Goal: Task Accomplishment & Management: Use online tool/utility

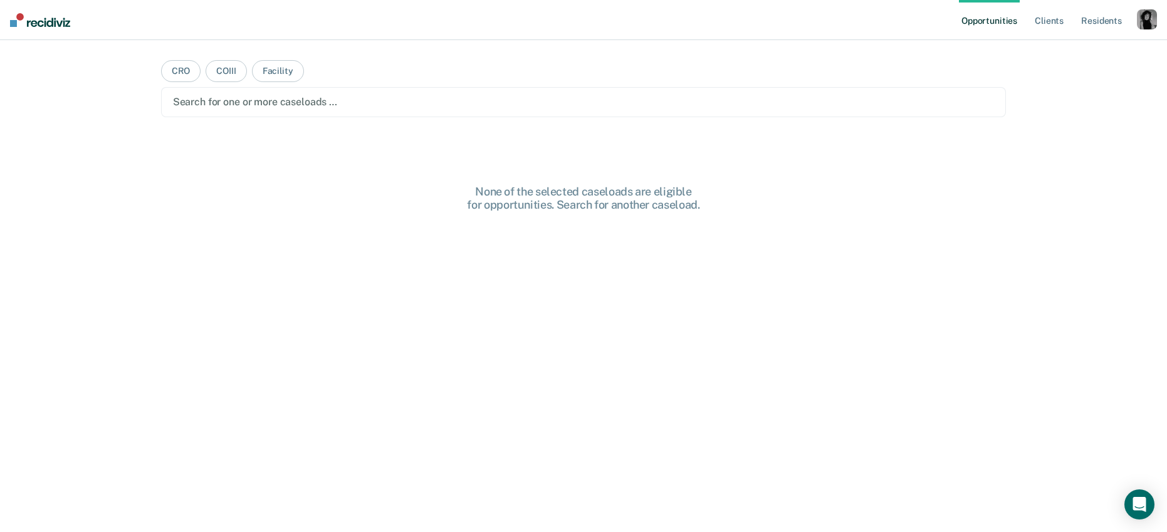
click at [1139, 16] on div "button" at bounding box center [1147, 19] width 20 height 20
click at [1080, 49] on link "Profile" at bounding box center [1096, 51] width 101 height 11
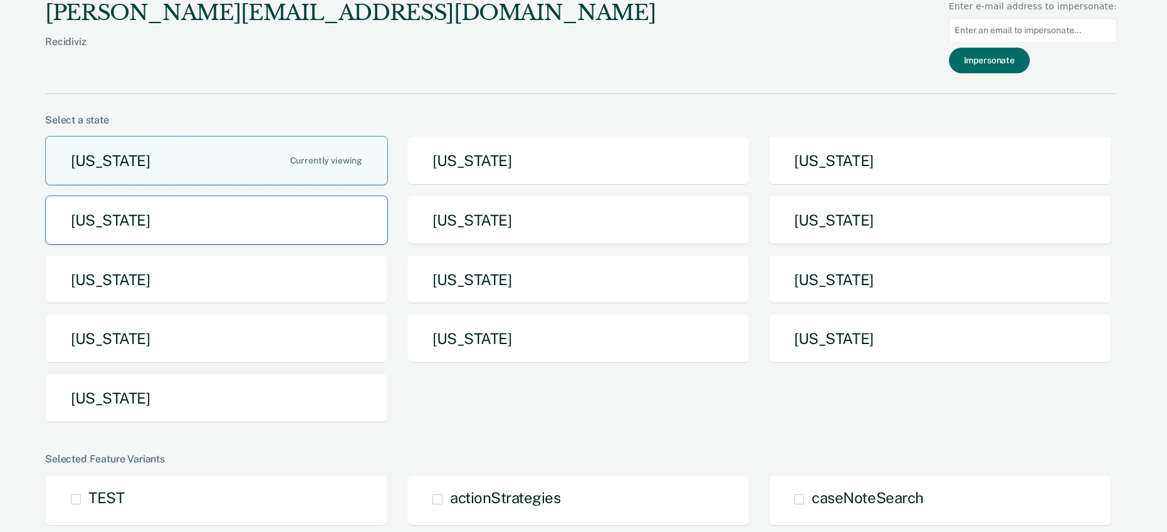
click at [356, 216] on button "[US_STATE]" at bounding box center [216, 221] width 343 height 50
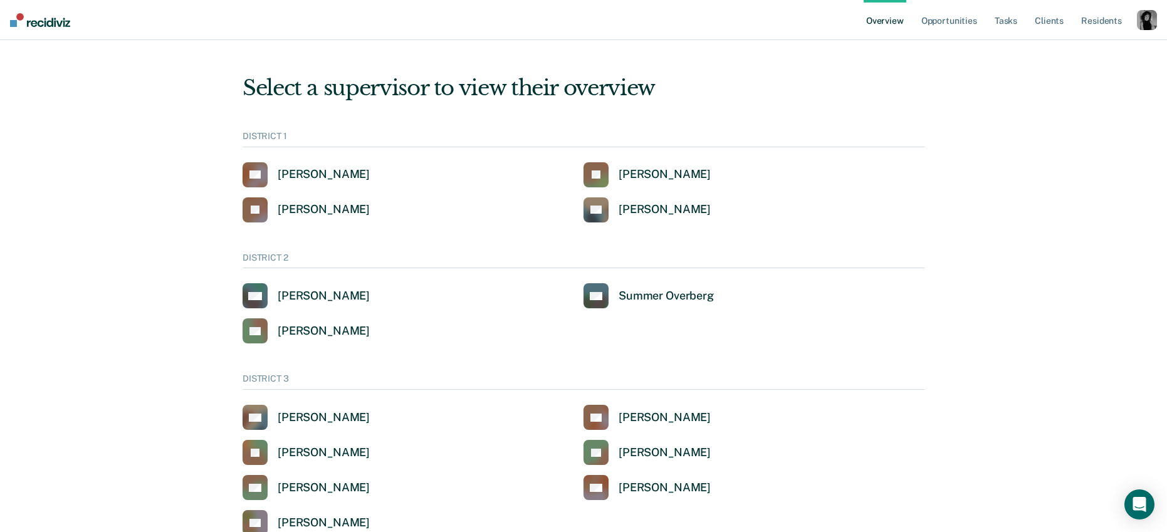
click at [1137, 16] on div "button" at bounding box center [1147, 20] width 20 height 20
click at [1088, 46] on link "Profile" at bounding box center [1093, 50] width 107 height 11
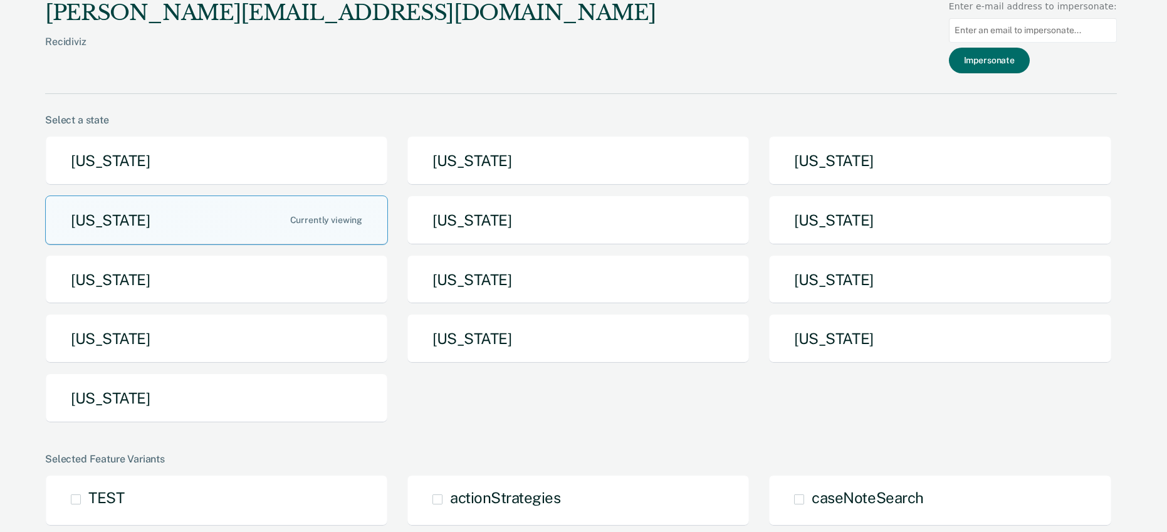
click at [988, 28] on input at bounding box center [1033, 30] width 168 height 24
type input "nbarlow@idoc.idaho.gov"
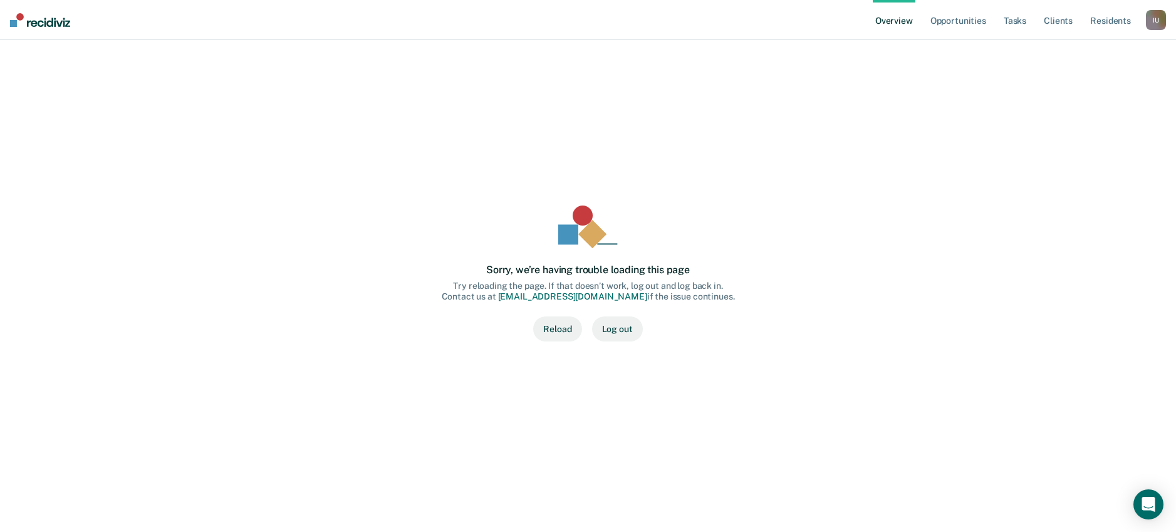
click at [566, 333] on button "Reload" at bounding box center [557, 329] width 48 height 25
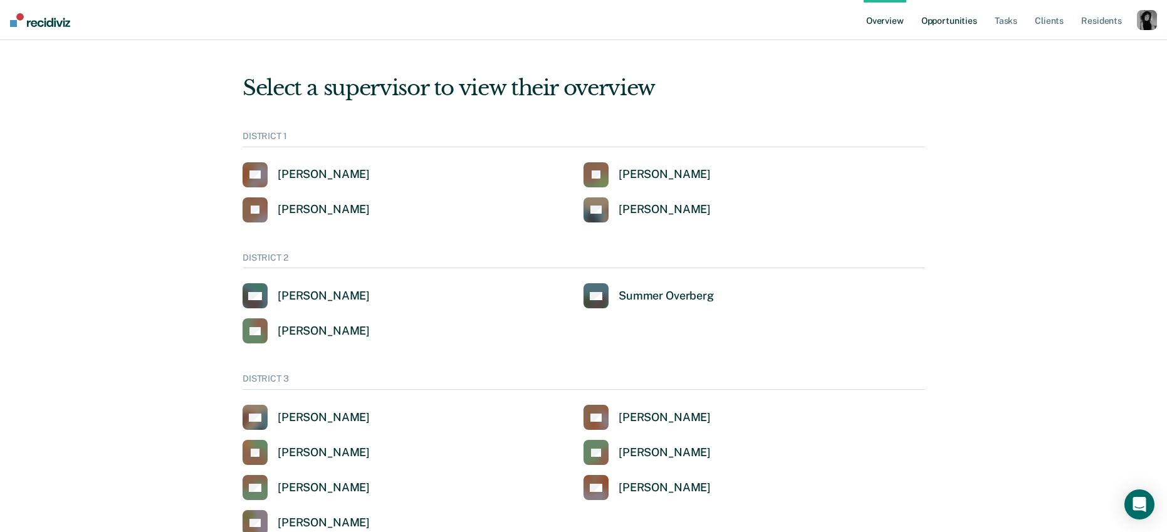
click at [960, 26] on link "Opportunities" at bounding box center [949, 20] width 61 height 40
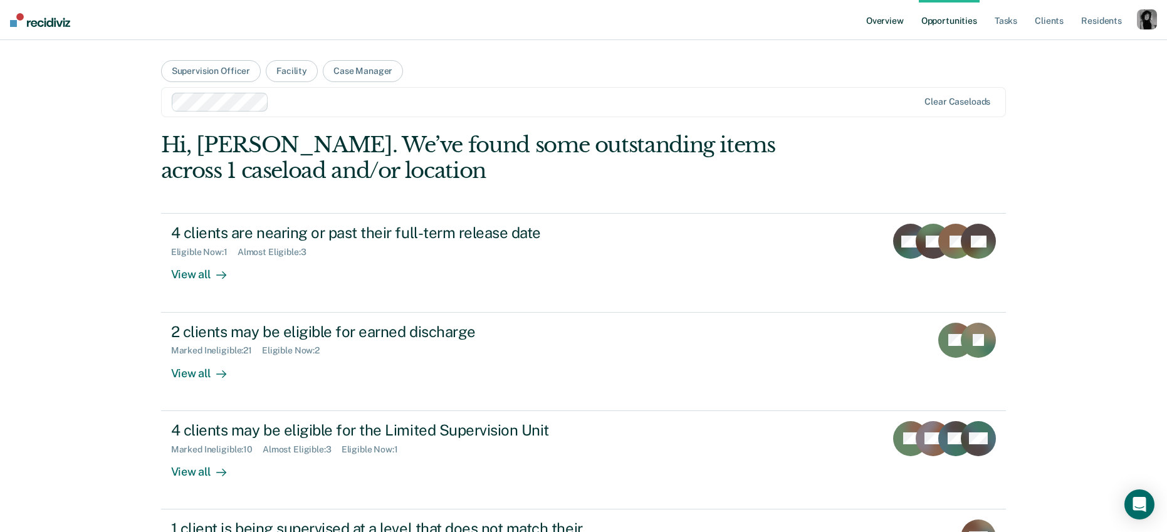
click at [867, 23] on link "Overview" at bounding box center [885, 20] width 43 height 40
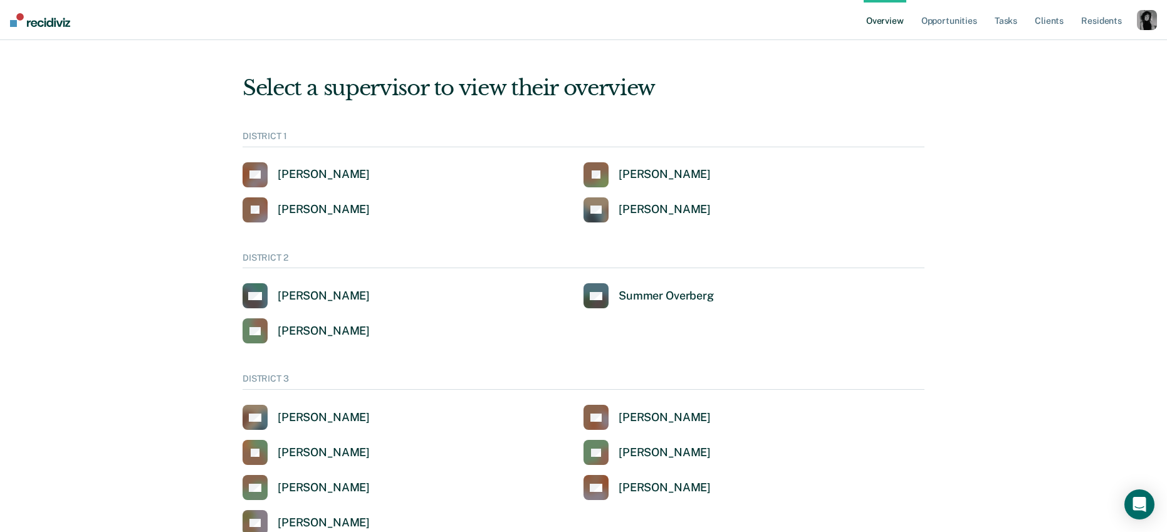
click at [1154, 23] on div "button" at bounding box center [1147, 20] width 20 height 20
click at [1061, 50] on link "Profile" at bounding box center [1093, 50] width 107 height 11
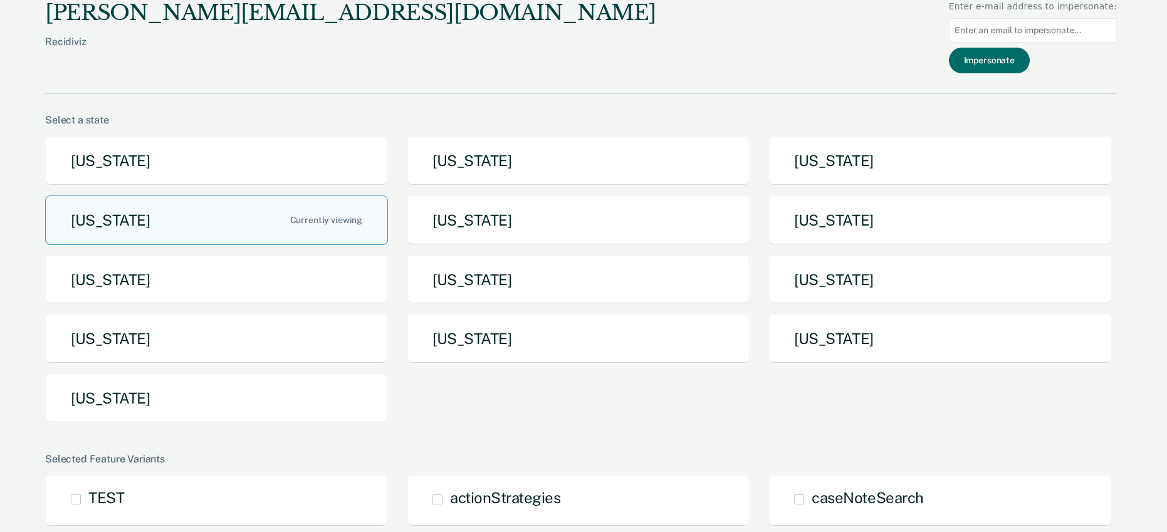
click at [987, 34] on input at bounding box center [1033, 30] width 168 height 24
type input "nbarlow@idoc.idaho.gov"
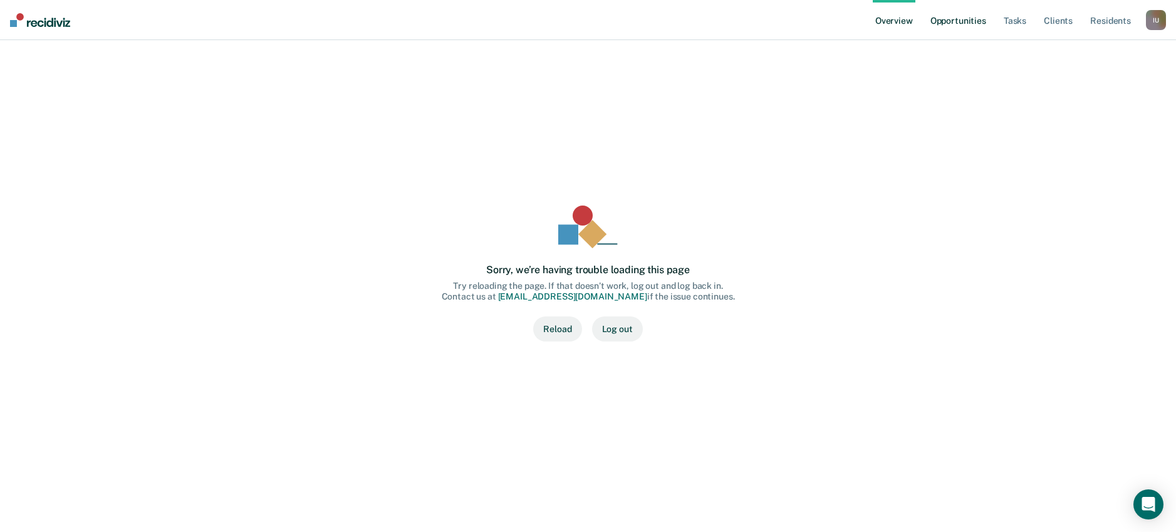
click at [956, 22] on link "Opportunities" at bounding box center [958, 20] width 61 height 40
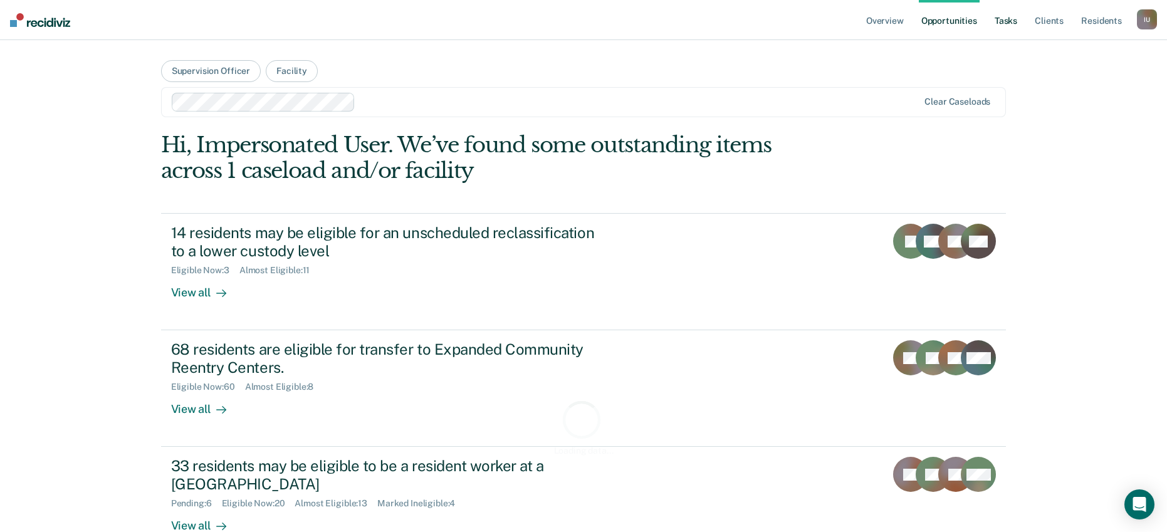
click at [998, 23] on link "Tasks" at bounding box center [1006, 20] width 28 height 40
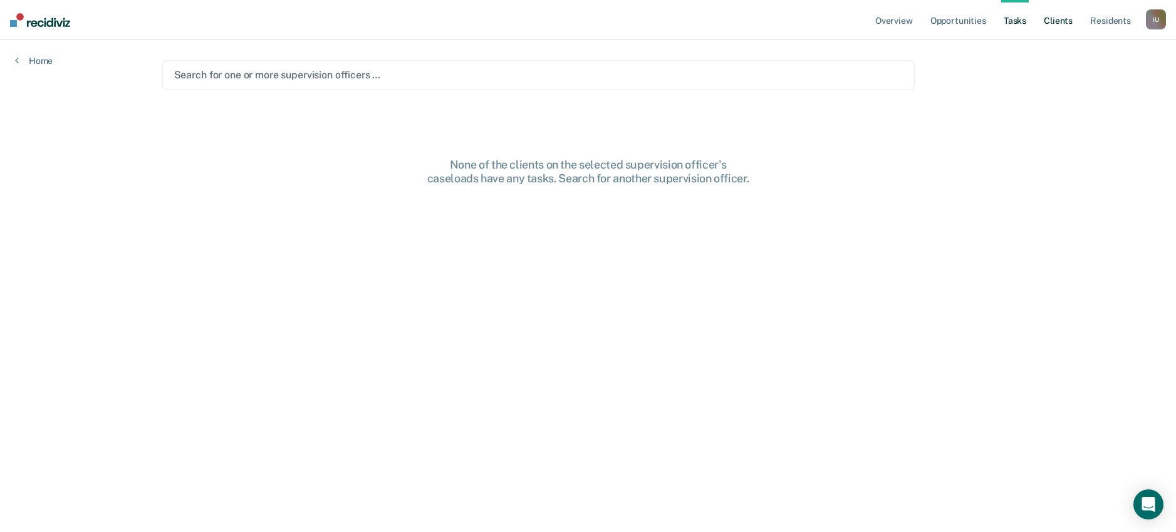
click at [1066, 20] on link "Client s" at bounding box center [1059, 20] width 34 height 40
click at [1092, 19] on link "Resident s" at bounding box center [1111, 20] width 46 height 40
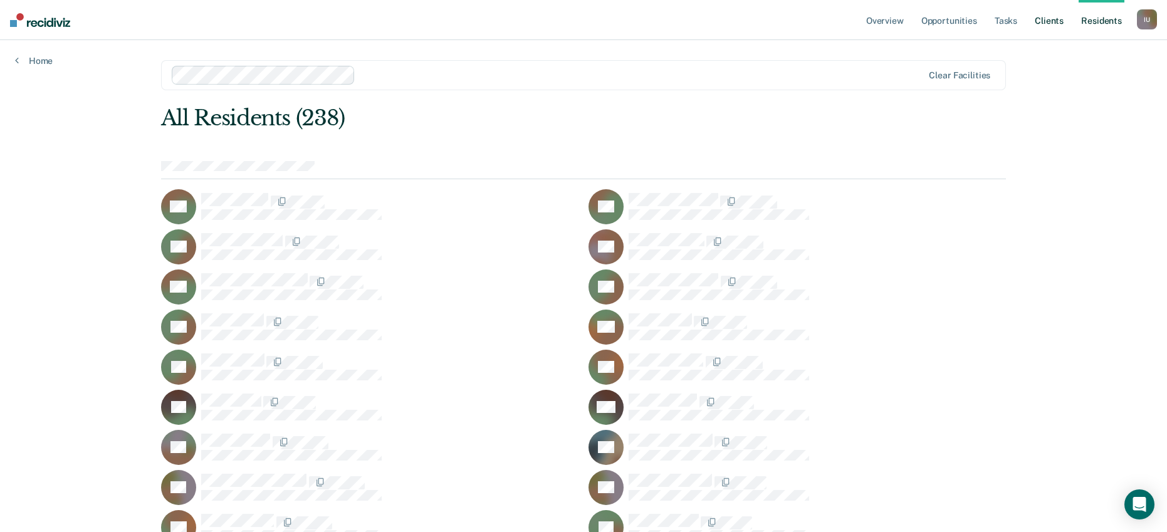
click at [1056, 16] on link "Client s" at bounding box center [1049, 20] width 34 height 40
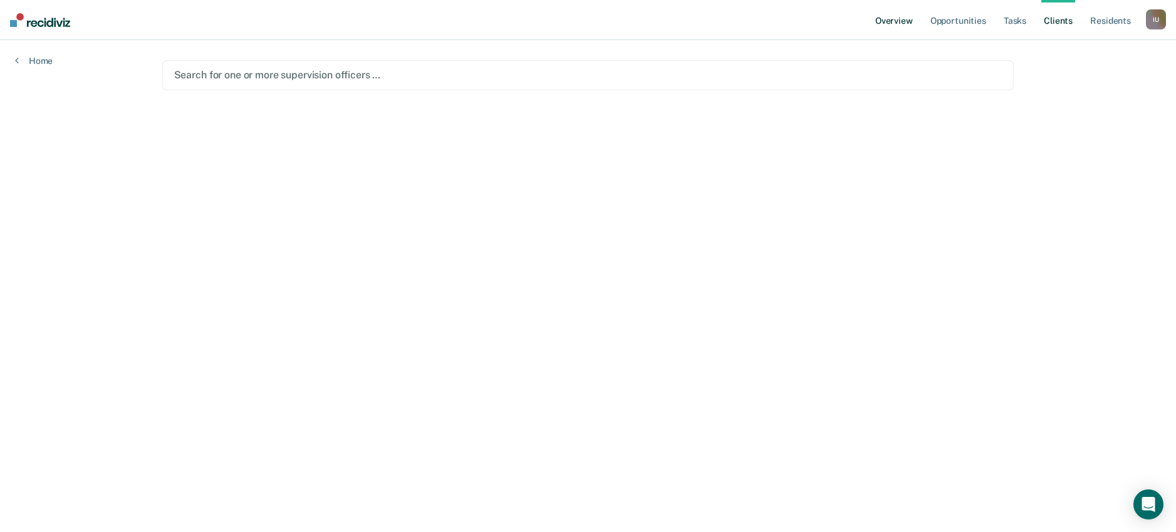
click at [897, 22] on link "Overview" at bounding box center [894, 20] width 43 height 40
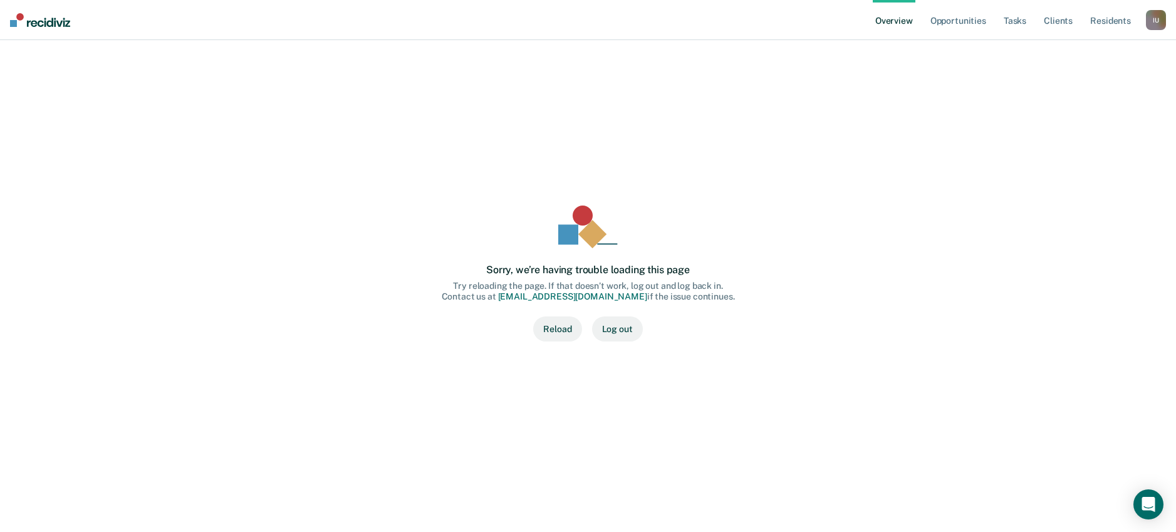
click at [1148, 17] on div "I U" at bounding box center [1156, 20] width 20 height 20
click at [1077, 50] on link "Profile" at bounding box center [1103, 50] width 107 height 11
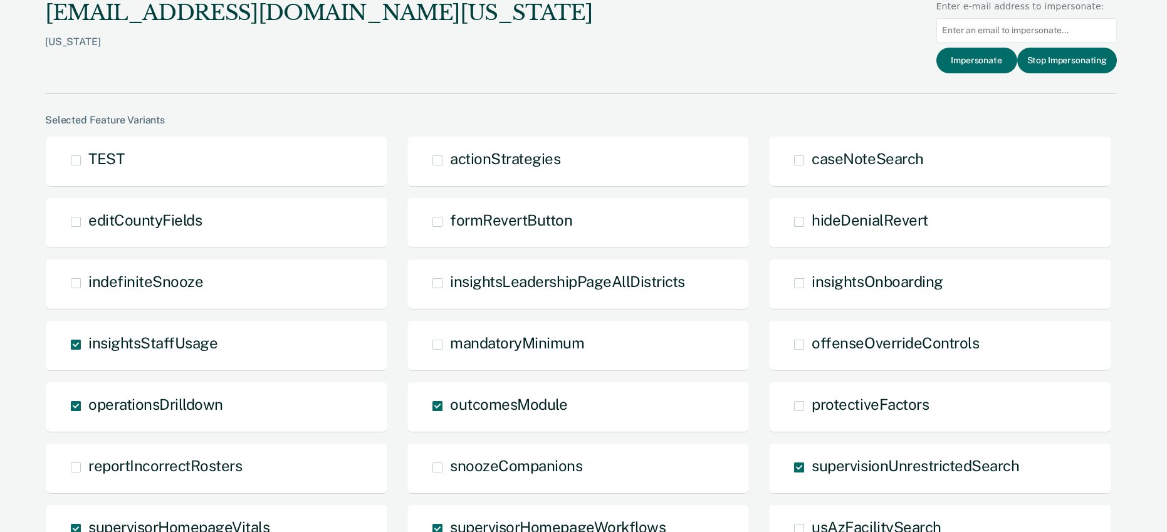
click at [985, 33] on input at bounding box center [1026, 30] width 181 height 24
type input "[EMAIL_ADDRESS][DOMAIN_NAME][US_STATE]"
click at [977, 56] on button "Impersonate" at bounding box center [976, 61] width 81 height 26
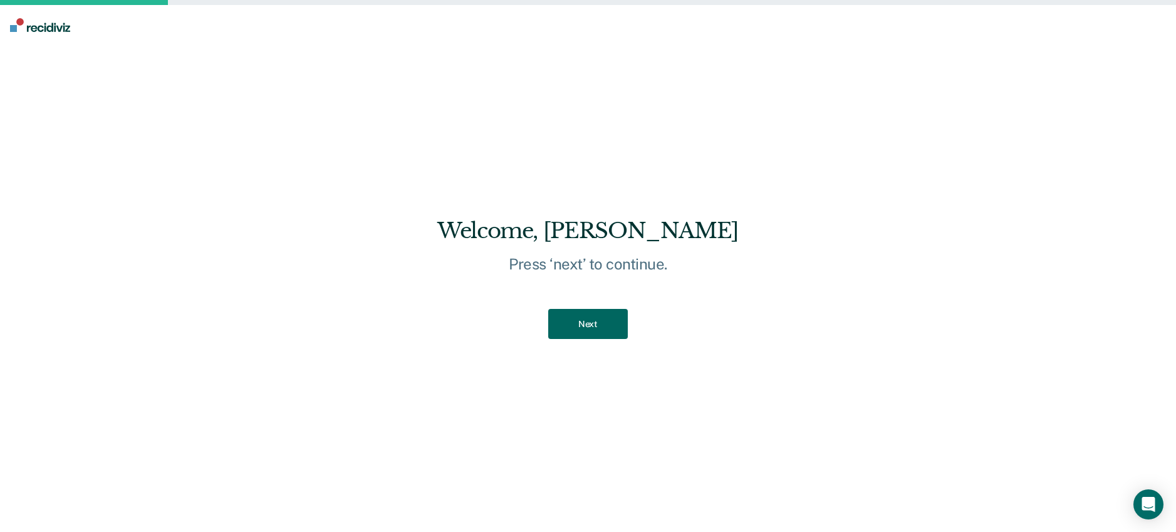
click at [580, 332] on button "Next" at bounding box center [588, 324] width 80 height 31
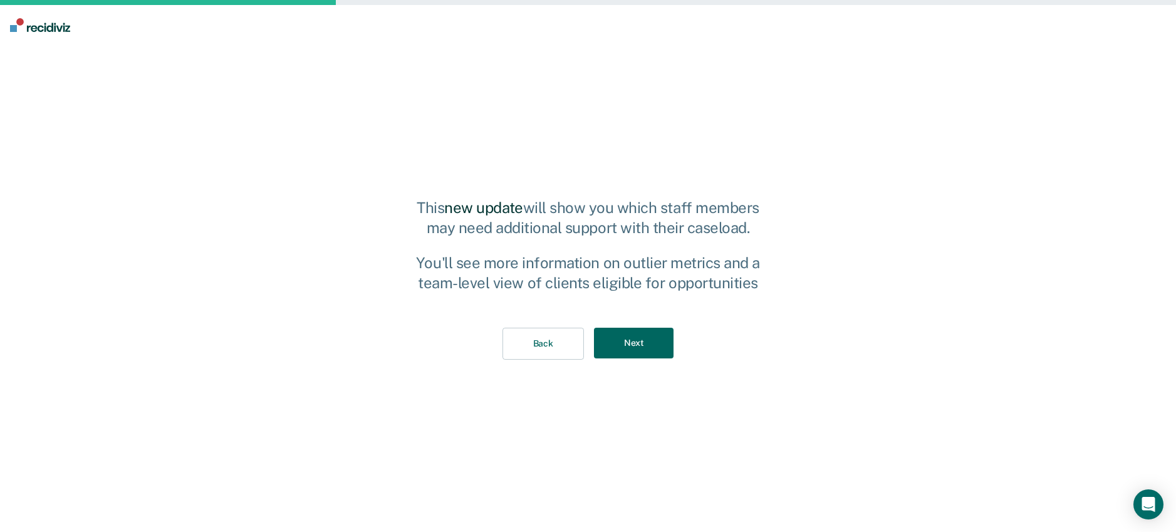
click at [624, 350] on button "Next" at bounding box center [634, 343] width 80 height 31
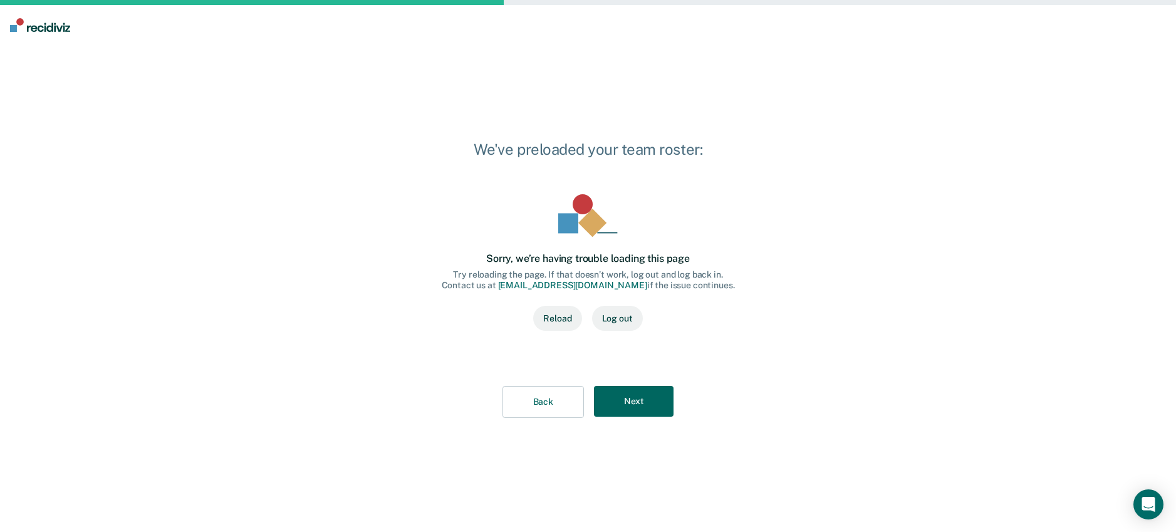
click at [639, 407] on button "Next" at bounding box center [634, 401] width 80 height 31
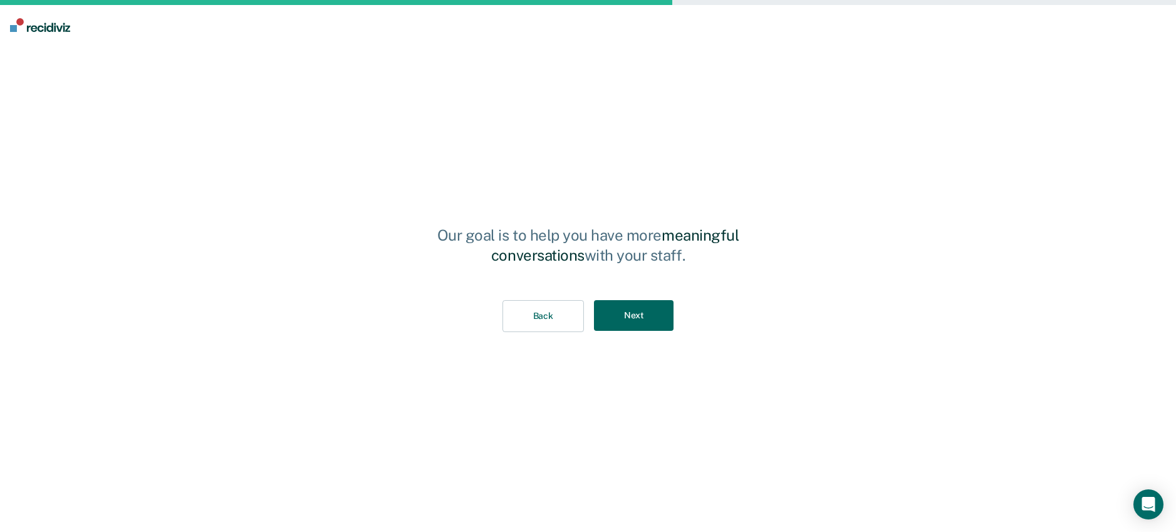
click at [637, 313] on button "Next" at bounding box center [634, 315] width 80 height 31
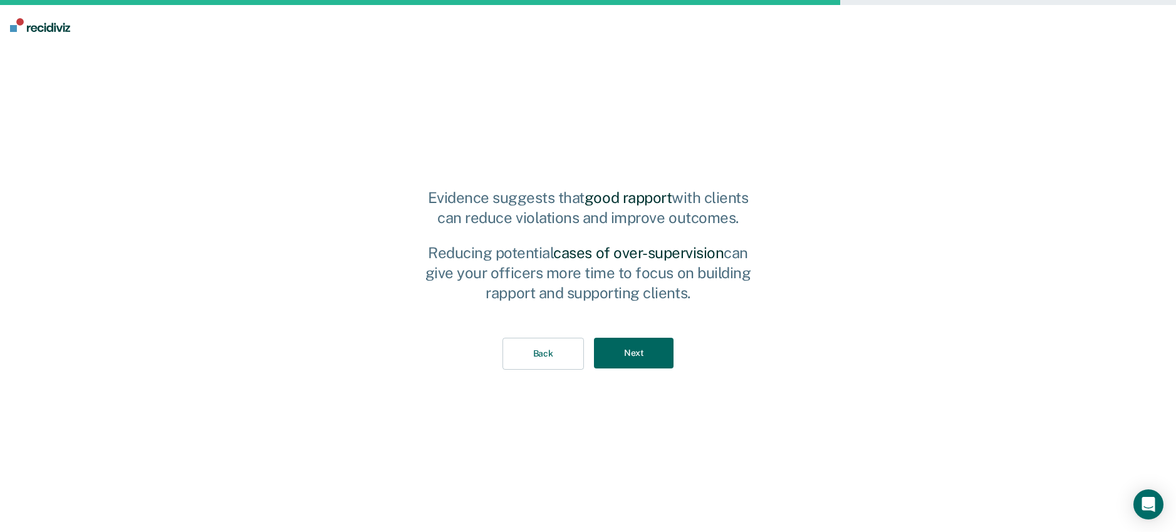
click at [641, 362] on button "Next" at bounding box center [634, 353] width 80 height 31
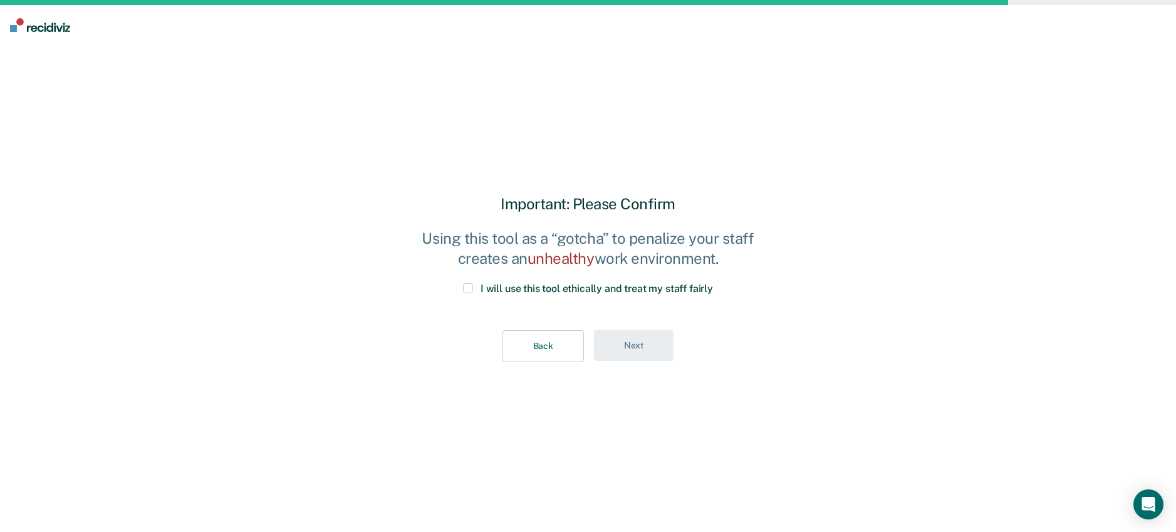
click at [624, 290] on span "I will use this tool ethically and treat my staff fairly" at bounding box center [597, 289] width 233 height 12
click at [713, 283] on input "I will use this tool ethically and treat my staff fairly" at bounding box center [713, 283] width 0 height 0
click at [637, 342] on button "Next" at bounding box center [634, 345] width 80 height 31
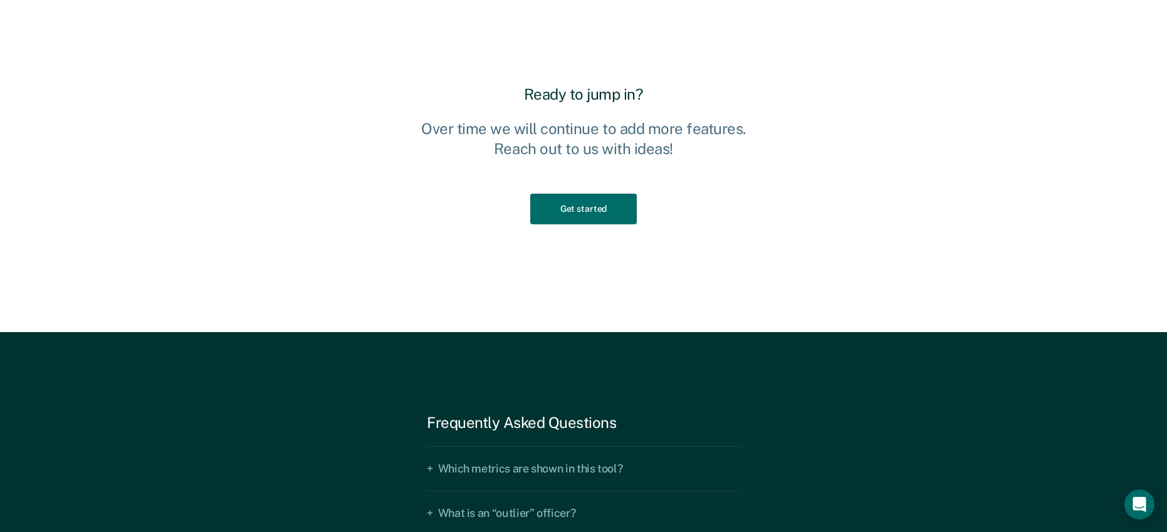
scroll to position [1838, 0]
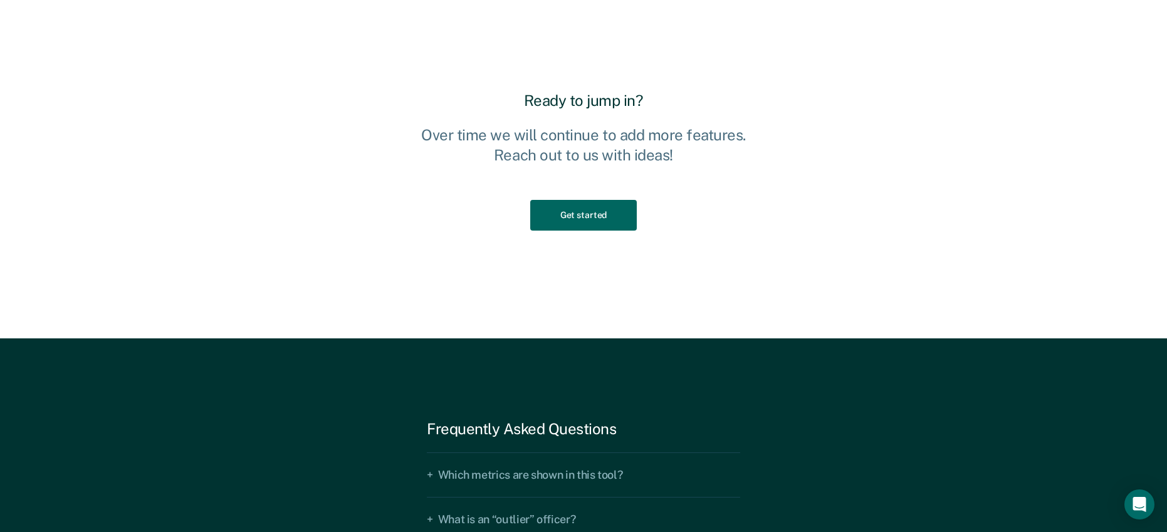
click at [562, 200] on button "Get started" at bounding box center [583, 215] width 107 height 31
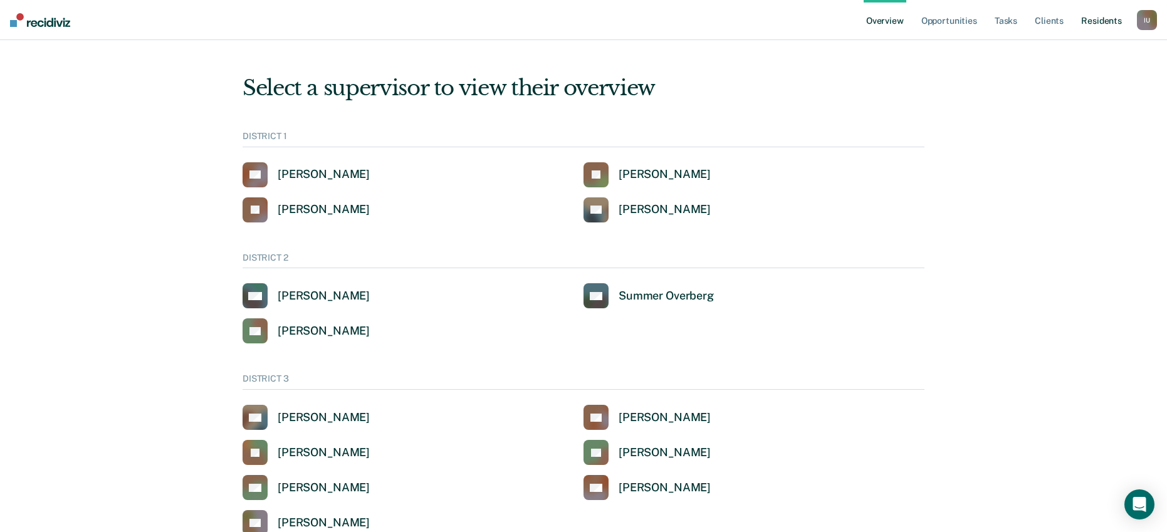
click at [1095, 19] on link "Resident s" at bounding box center [1102, 20] width 46 height 40
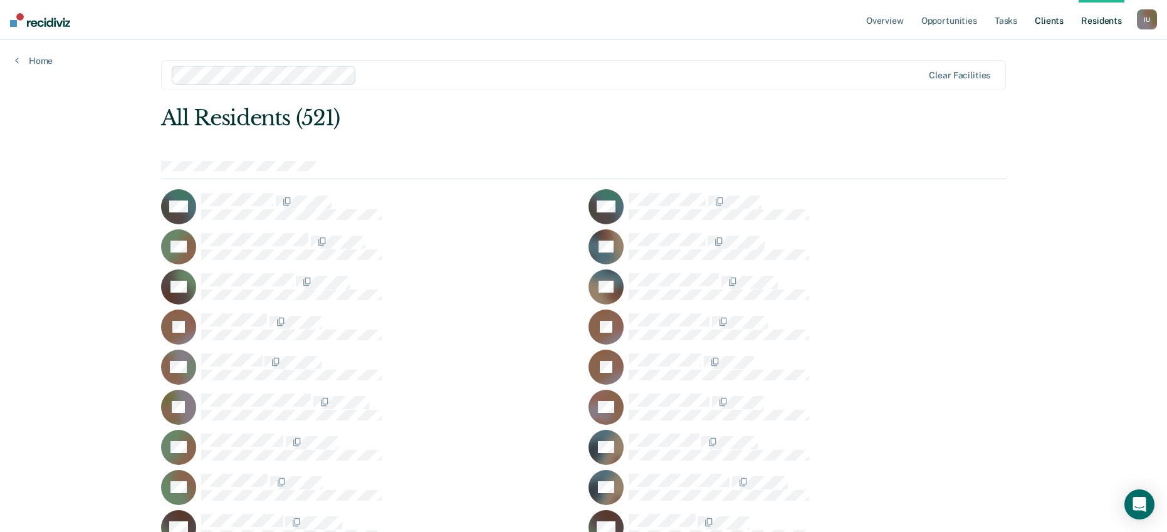
click at [1045, 23] on link "Client s" at bounding box center [1049, 20] width 34 height 40
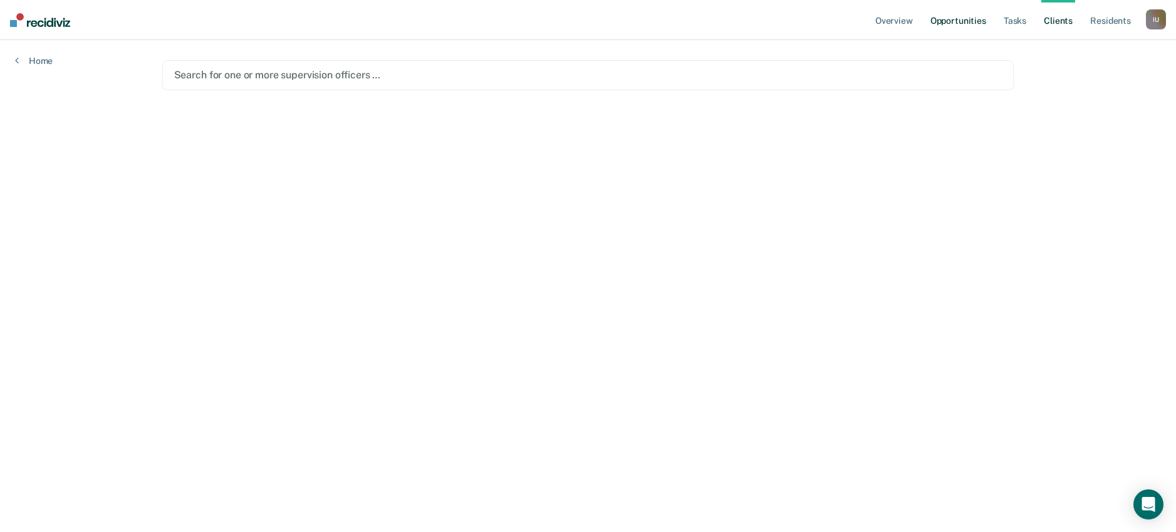
click at [972, 19] on link "Opportunities" at bounding box center [958, 20] width 61 height 40
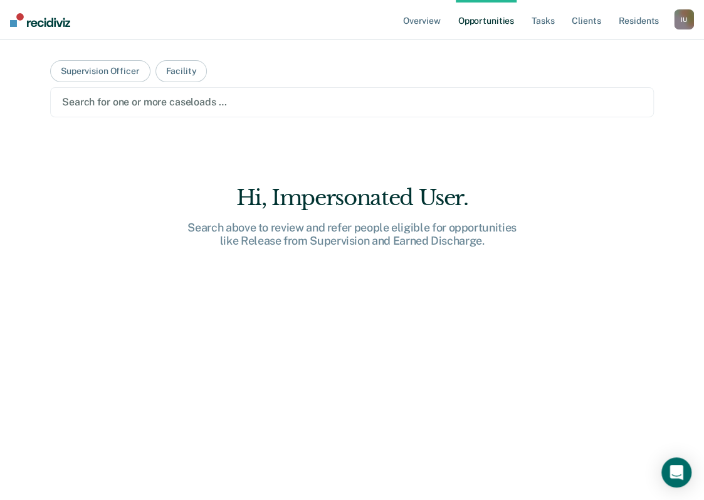
click at [226, 102] on div at bounding box center [352, 102] width 580 height 14
click at [169, 73] on button "Facility" at bounding box center [181, 71] width 52 height 22
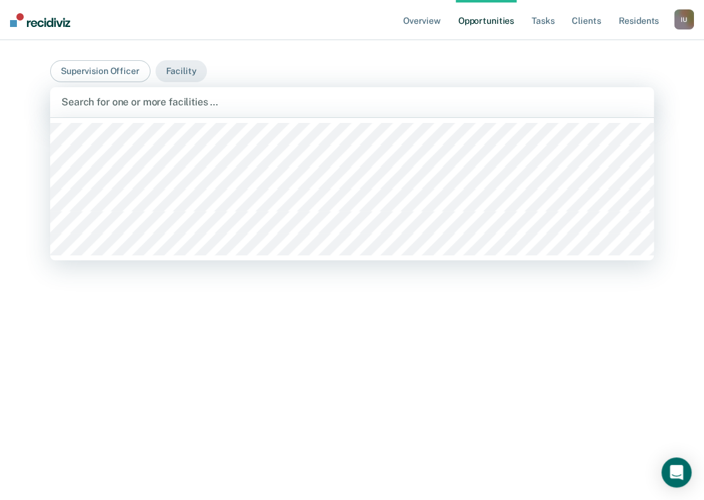
click at [169, 100] on div at bounding box center [351, 102] width 581 height 14
click at [170, 105] on div at bounding box center [351, 102] width 581 height 14
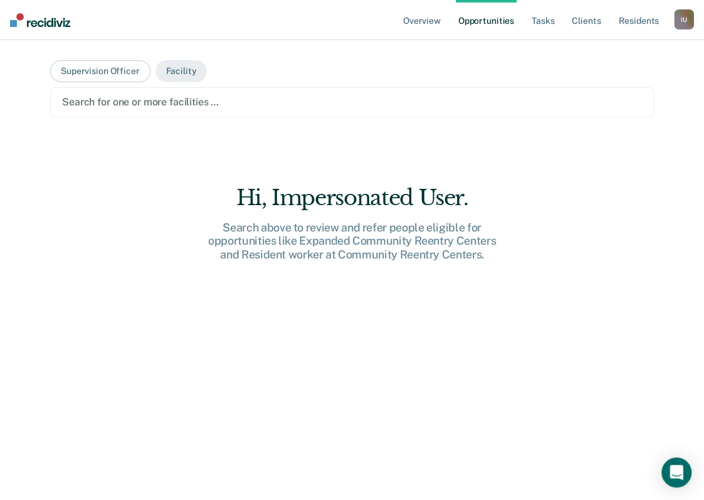
click at [268, 58] on main "Supervision Officer Facility Search for one or more facilities … Hi, Impersonat…" at bounding box center [352, 254] width 634 height 429
click at [678, 23] on div "I U" at bounding box center [684, 19] width 20 height 20
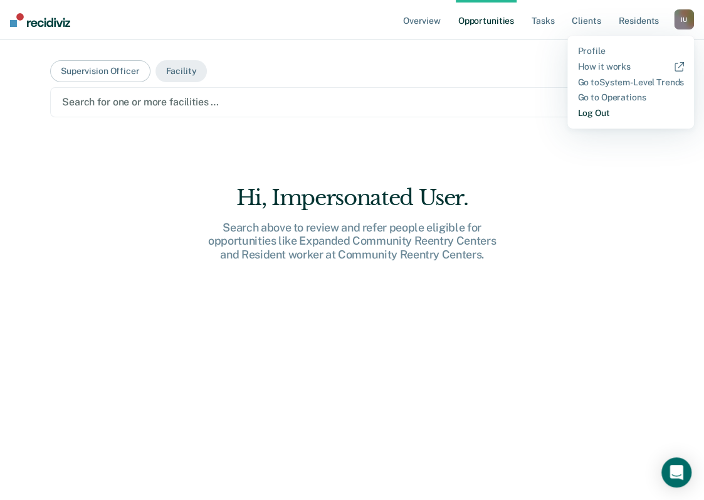
click at [579, 108] on link "Log Out" at bounding box center [630, 113] width 107 height 11
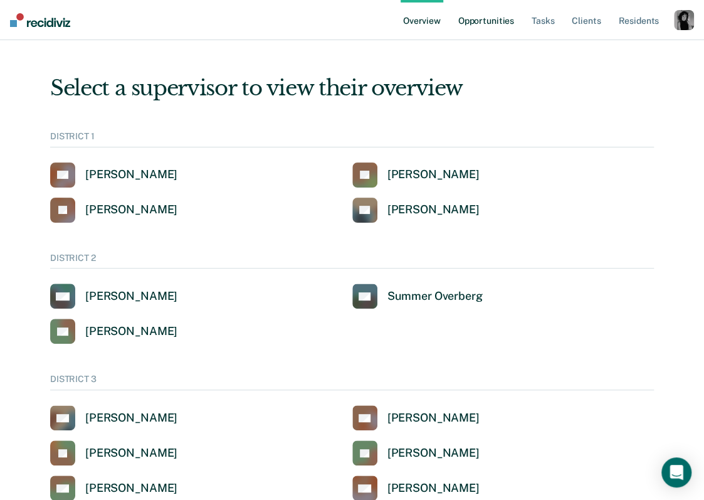
click at [481, 26] on link "Opportunities" at bounding box center [486, 20] width 61 height 40
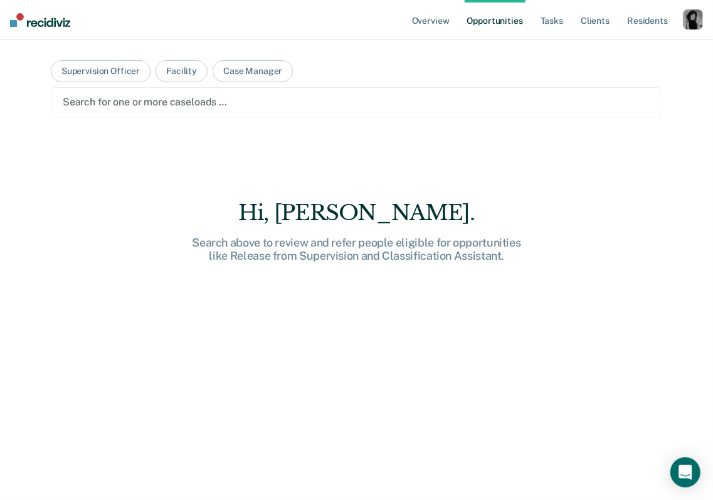
type input "j"
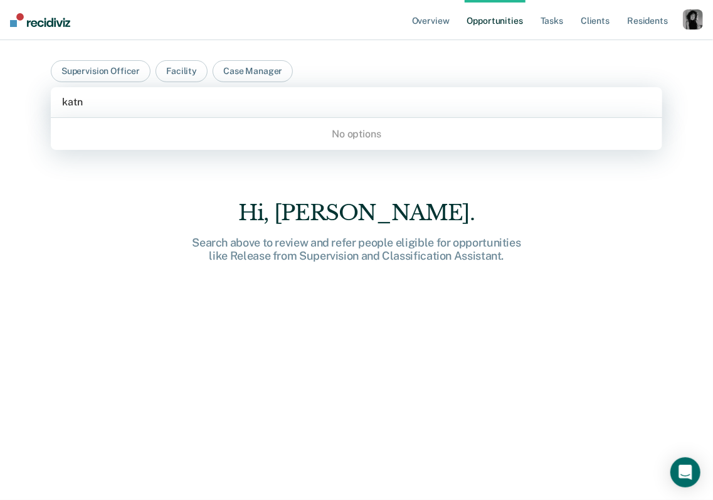
type input "kat"
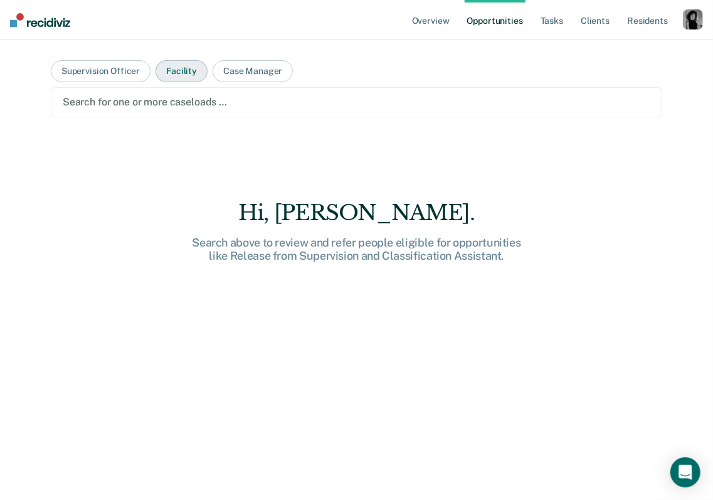
click at [179, 74] on button "Facility" at bounding box center [181, 71] width 52 height 22
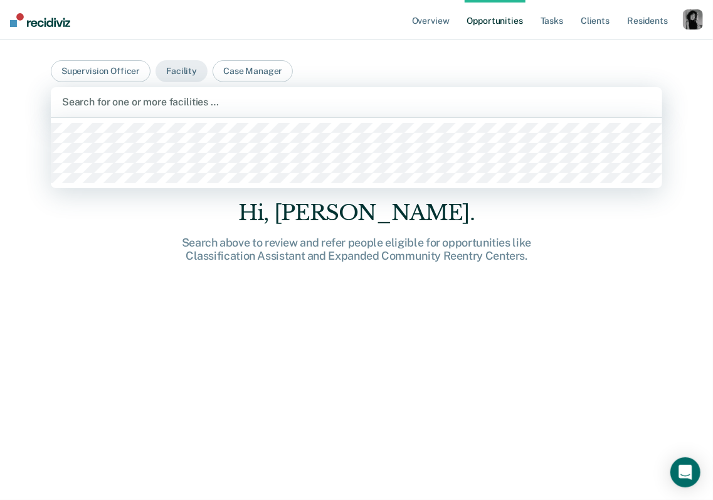
click at [170, 105] on div at bounding box center [356, 102] width 589 height 14
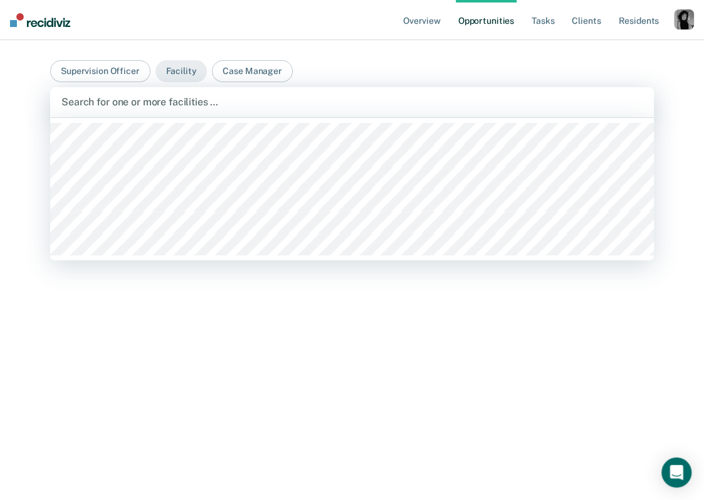
click at [155, 104] on div at bounding box center [351, 102] width 581 height 14
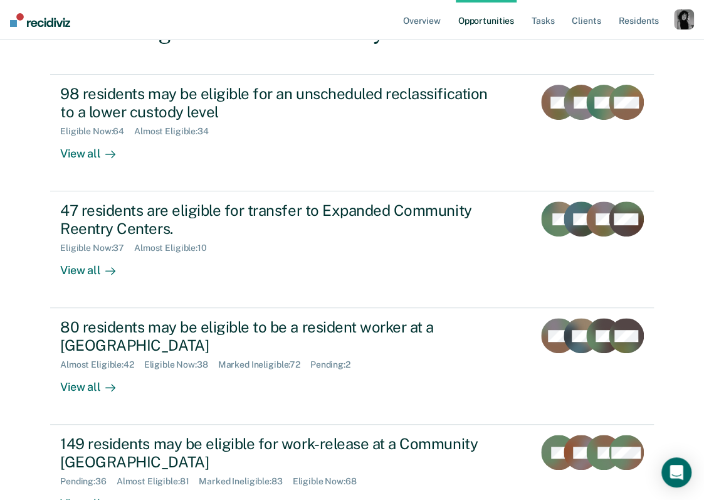
scroll to position [154, 0]
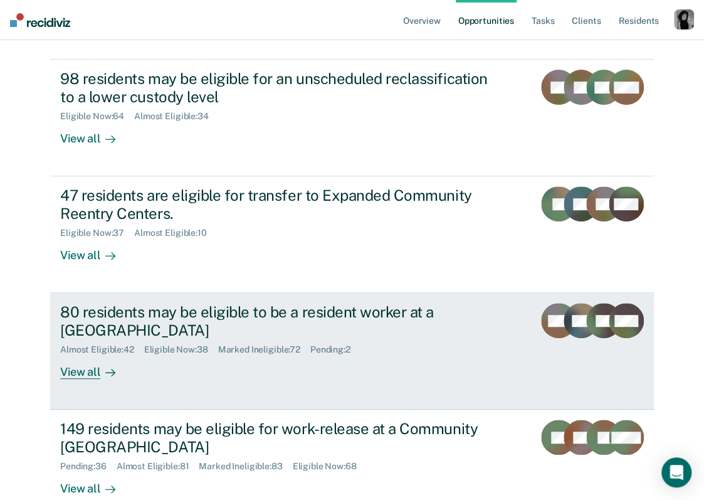
click at [201, 331] on div "80 residents may be eligible to be a resident worker at a [GEOGRAPHIC_DATA]" at bounding box center [280, 321] width 440 height 36
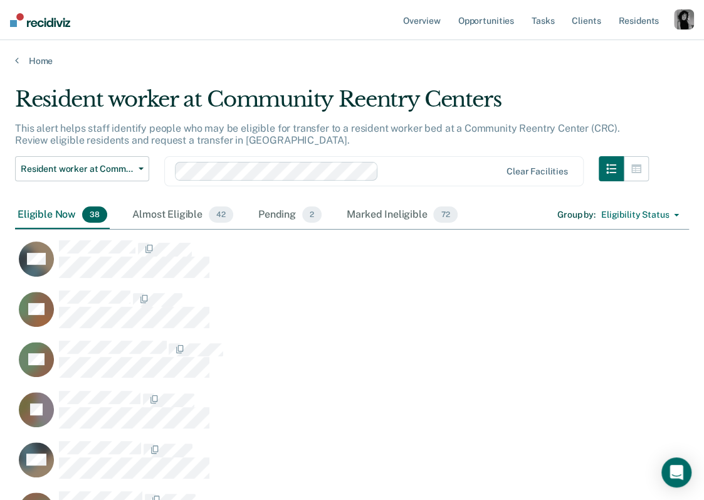
scroll to position [2045, 664]
click at [684, 21] on div "button" at bounding box center [684, 19] width 20 height 20
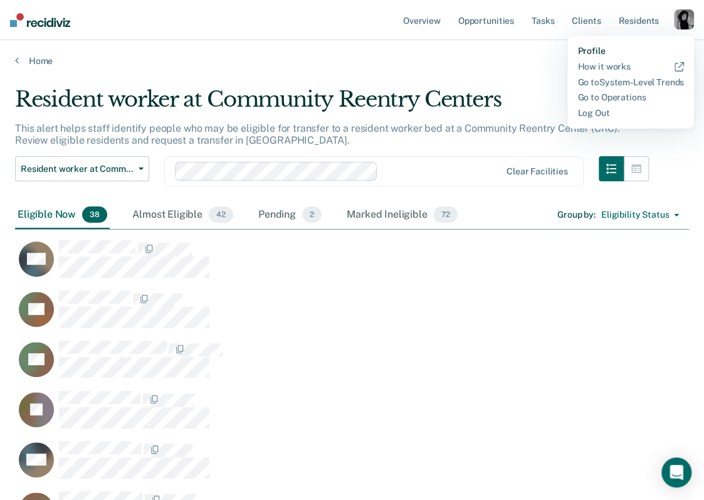
click at [602, 53] on link "Profile" at bounding box center [630, 51] width 107 height 11
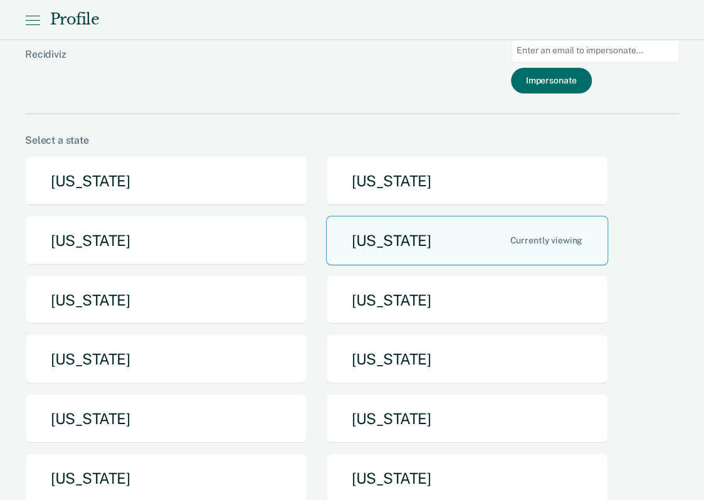
click at [583, 46] on input at bounding box center [595, 50] width 168 height 24
type input "[EMAIL_ADDRESS][DOMAIN_NAME][US_STATE]"
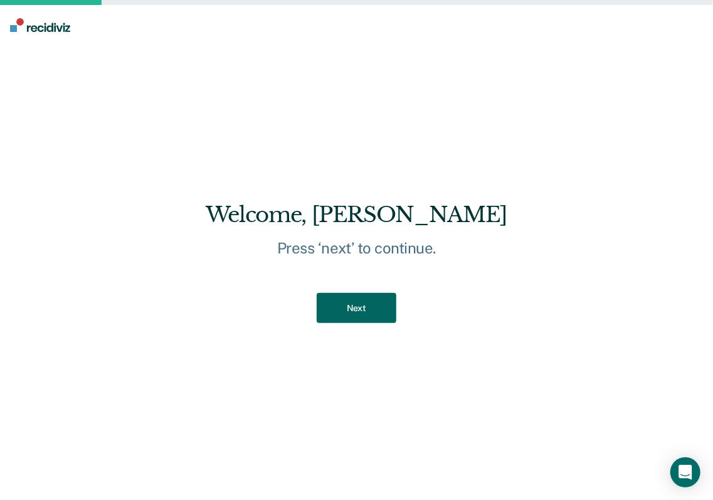
click at [362, 320] on button "Next" at bounding box center [357, 308] width 80 height 31
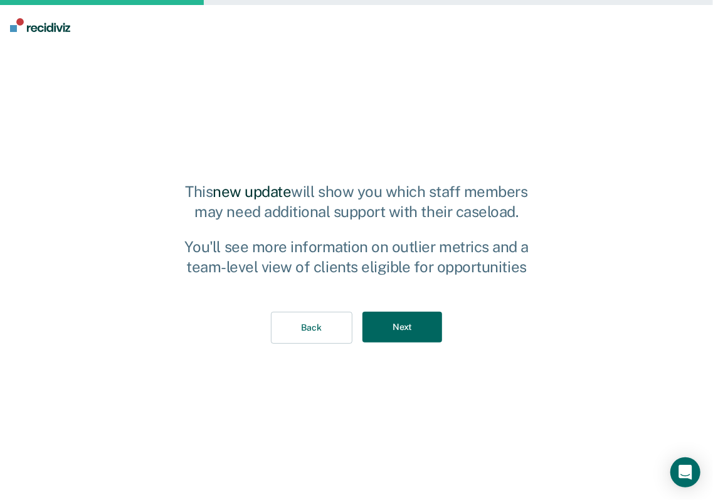
click at [376, 328] on button "Next" at bounding box center [402, 327] width 80 height 31
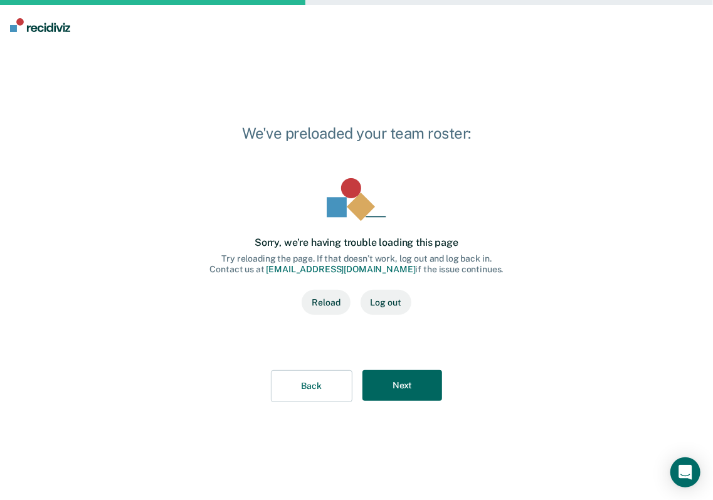
click at [402, 391] on button "Next" at bounding box center [402, 385] width 80 height 31
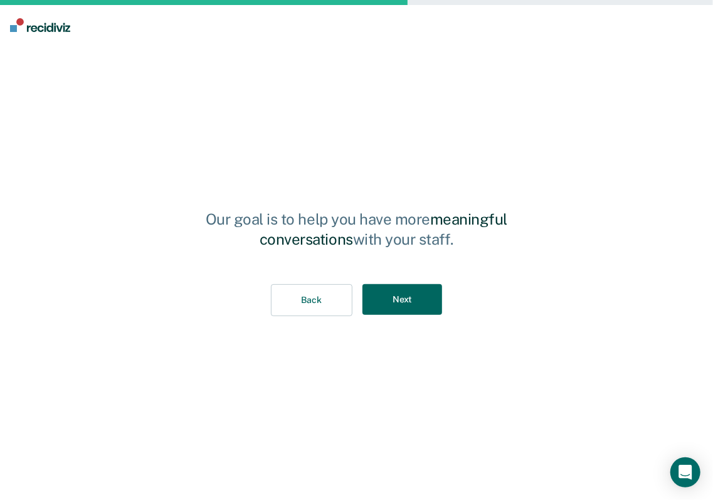
click at [430, 306] on button "Next" at bounding box center [402, 299] width 80 height 31
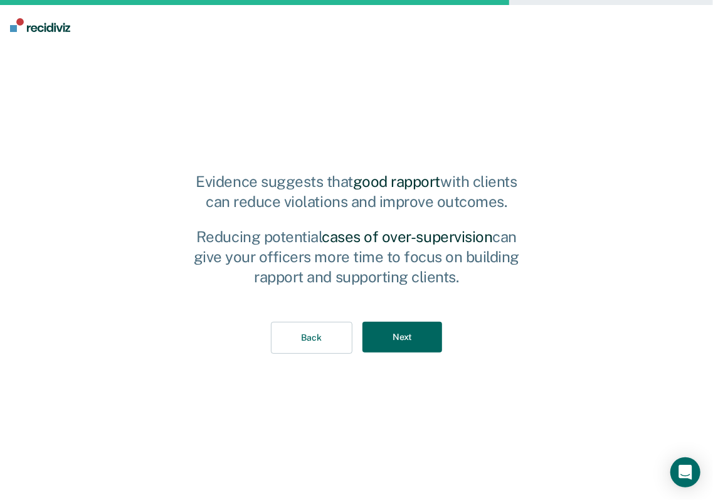
click at [422, 338] on button "Next" at bounding box center [402, 337] width 80 height 31
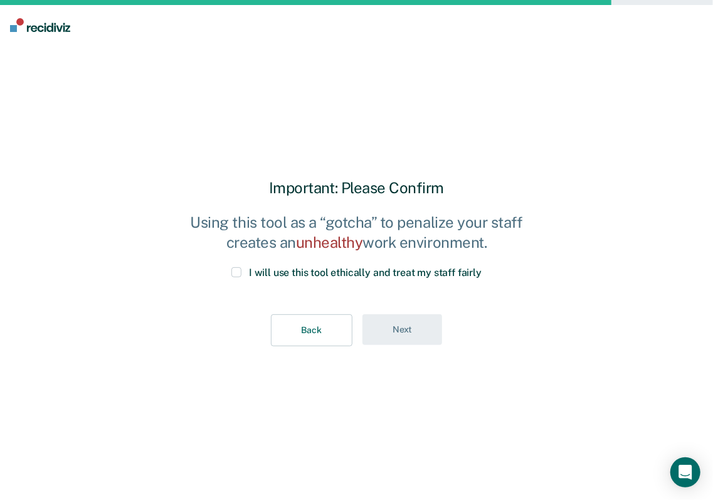
click at [236, 271] on span at bounding box center [236, 272] width 10 height 10
click at [481, 267] on input "I will use this tool ethically and treat my staff fairly" at bounding box center [481, 267] width 0 height 0
click at [394, 332] on button "Next" at bounding box center [402, 329] width 80 height 31
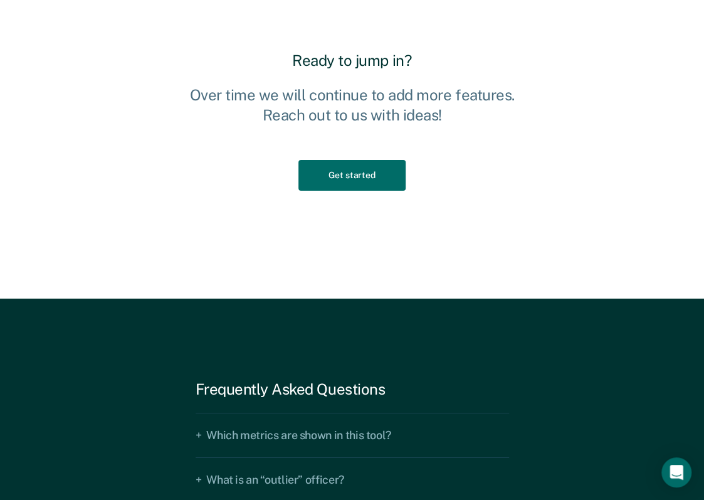
scroll to position [1835, 0]
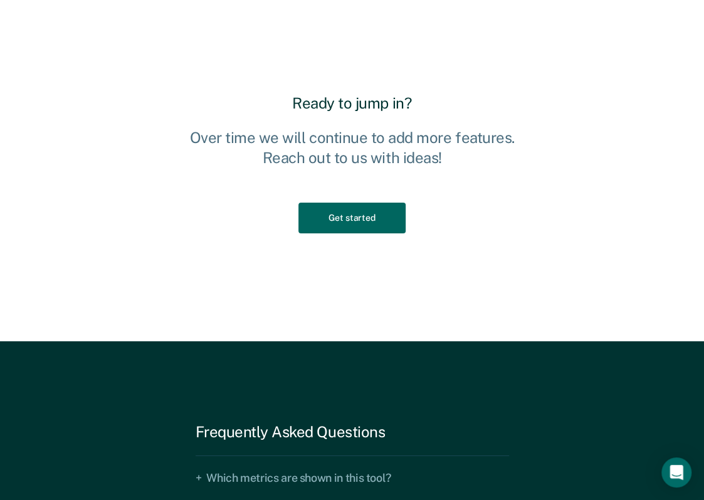
click at [384, 219] on button "Get started" at bounding box center [351, 217] width 107 height 31
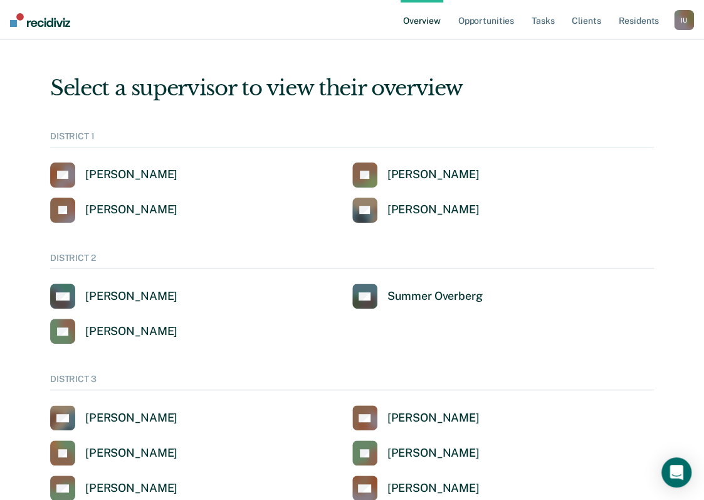
click at [681, 19] on div "I U" at bounding box center [684, 20] width 20 height 20
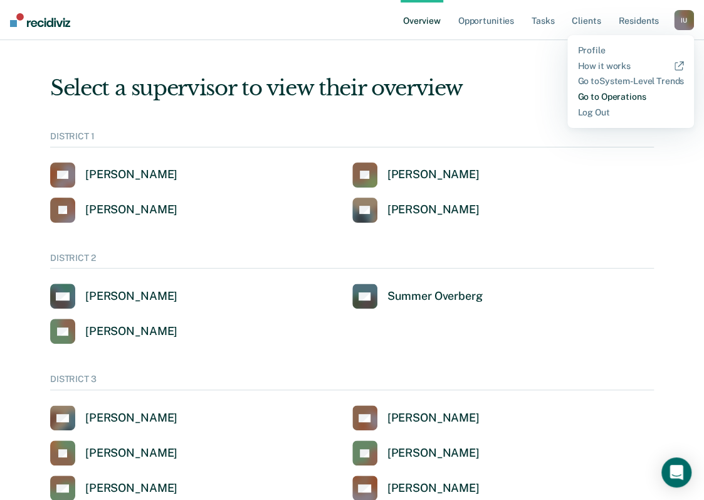
click at [619, 94] on link "Go to Operations" at bounding box center [630, 97] width 107 height 11
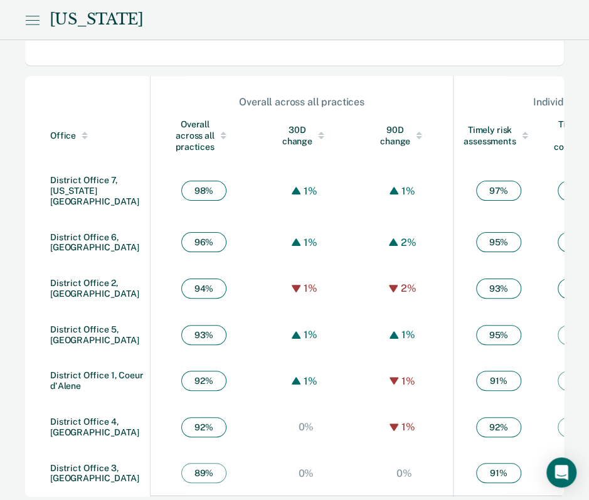
scroll to position [664, 0]
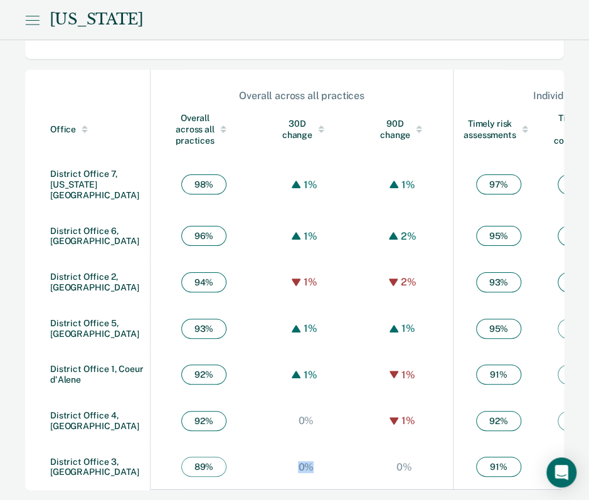
drag, startPoint x: 248, startPoint y: 486, endPoint x: 271, endPoint y: 486, distance: 23.8
click at [271, 486] on tr "District Office 3, [PERSON_NAME] 89 % 0% 0% 91 % 78 % 99 %" at bounding box center [363, 467] width 677 height 46
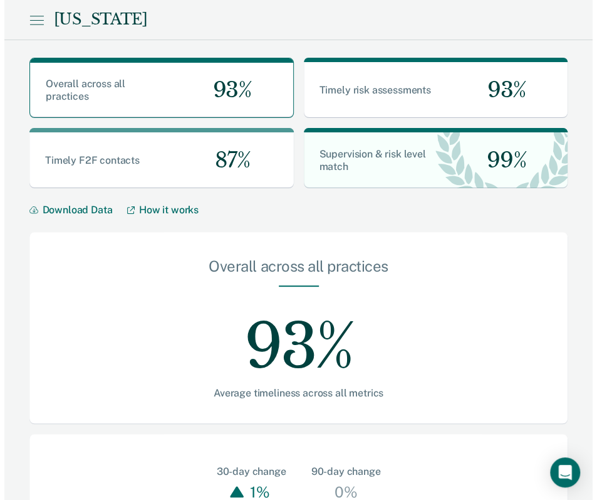
scroll to position [0, 0]
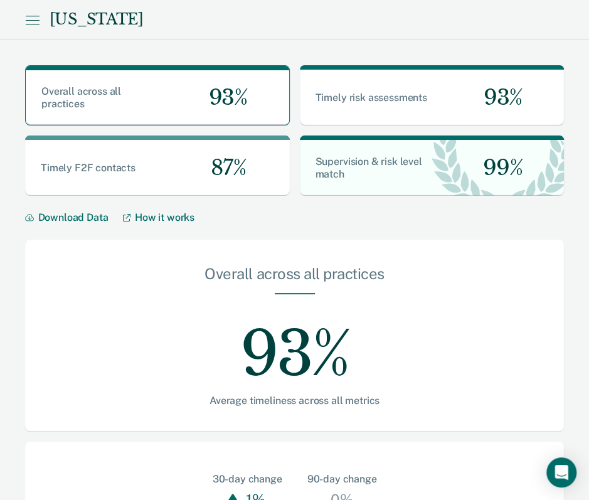
click at [30, 26] on icon at bounding box center [32, 20] width 14 height 15
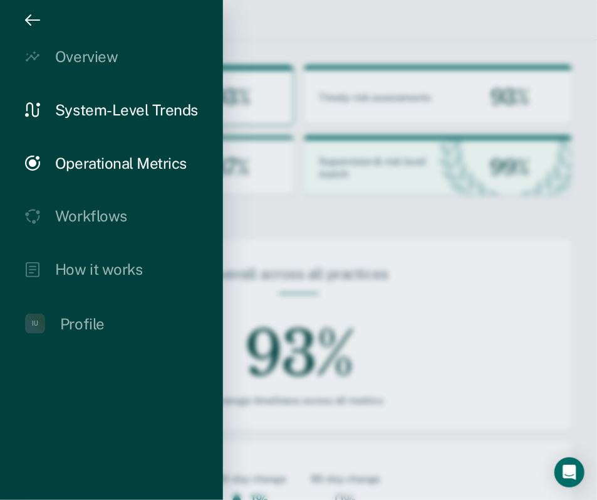
click at [94, 111] on div "System-Level Trends" at bounding box center [126, 110] width 143 height 18
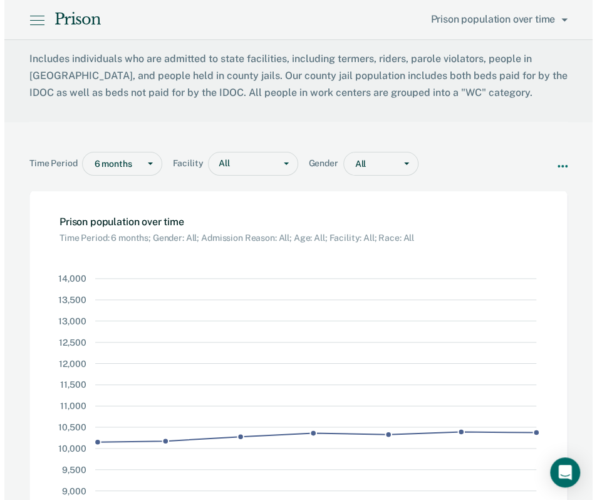
scroll to position [4, 0]
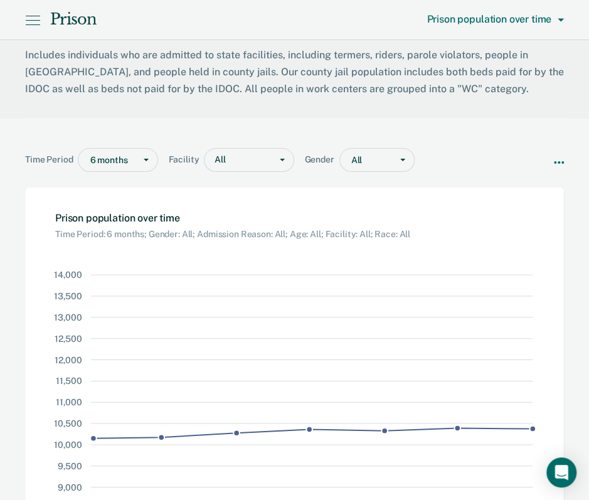
click at [537, 22] on span "Prison population over time" at bounding box center [491, 19] width 131 height 12
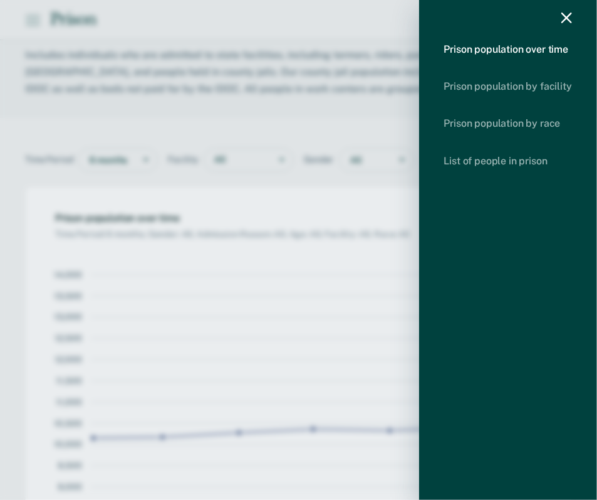
click at [569, 16] on icon "drawer" at bounding box center [567, 18] width 11 height 11
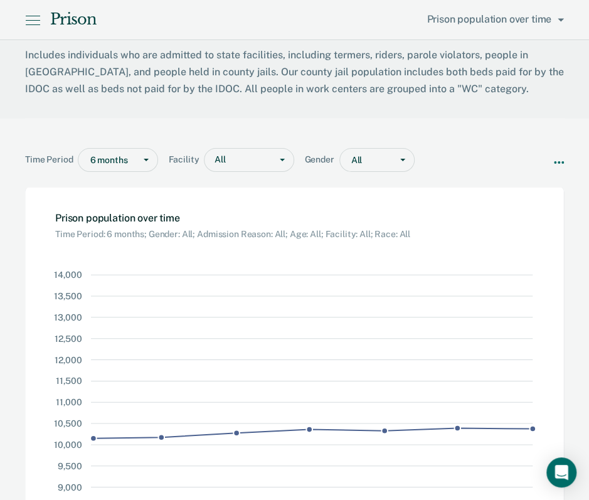
click at [33, 24] on icon at bounding box center [33, 24] width 14 height 0
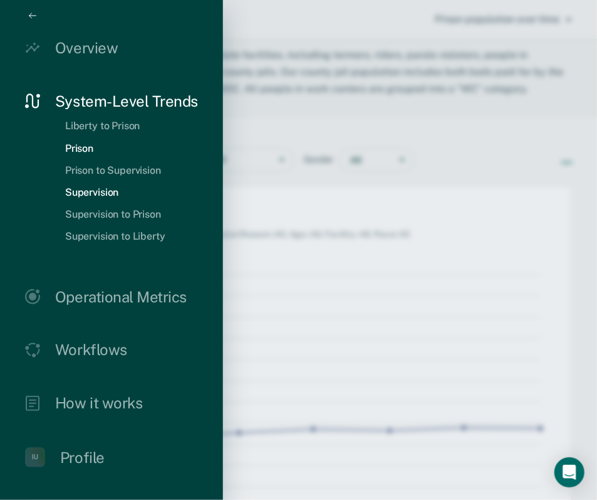
click at [107, 191] on link "Supervision" at bounding box center [91, 192] width 73 height 12
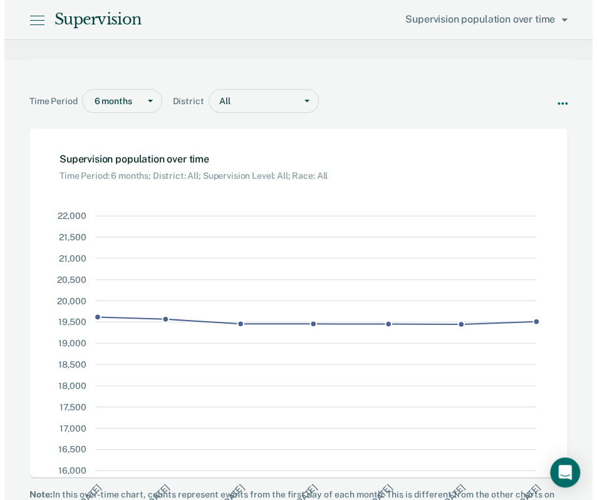
scroll to position [78, 0]
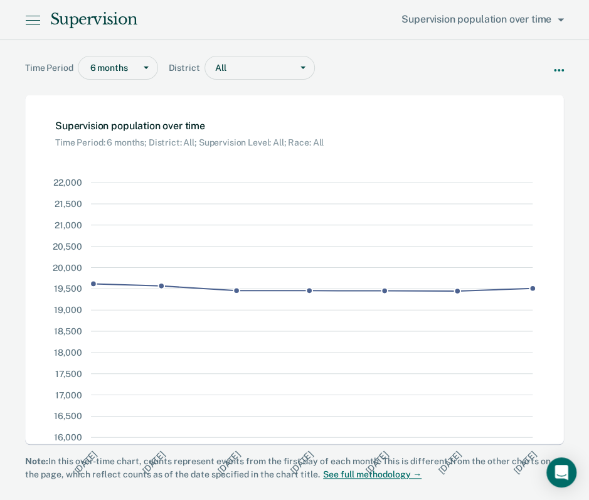
click at [33, 23] on icon at bounding box center [32, 20] width 15 height 15
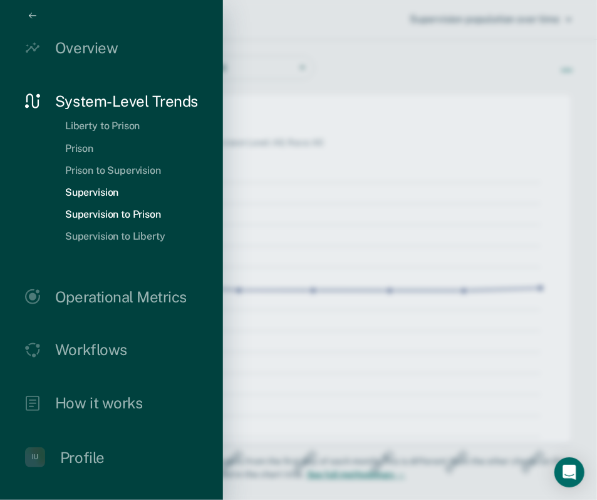
click at [130, 217] on link "Supervision to Prison" at bounding box center [113, 214] width 116 height 12
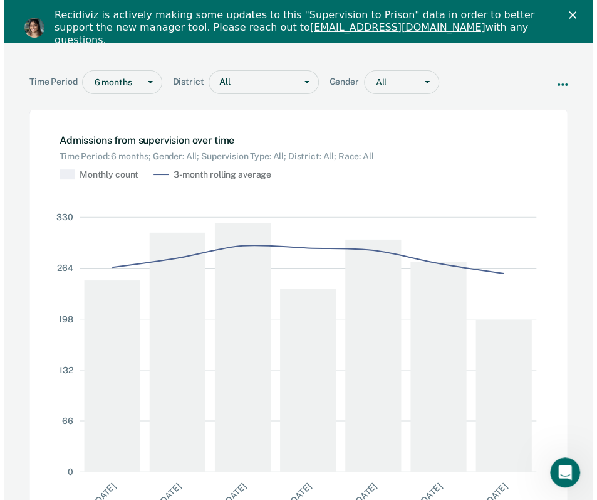
scroll to position [78, 0]
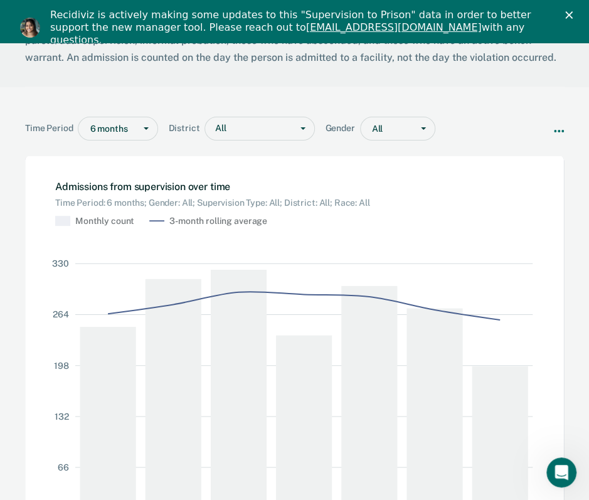
click at [572, 18] on icon "Close" at bounding box center [569, 15] width 8 height 8
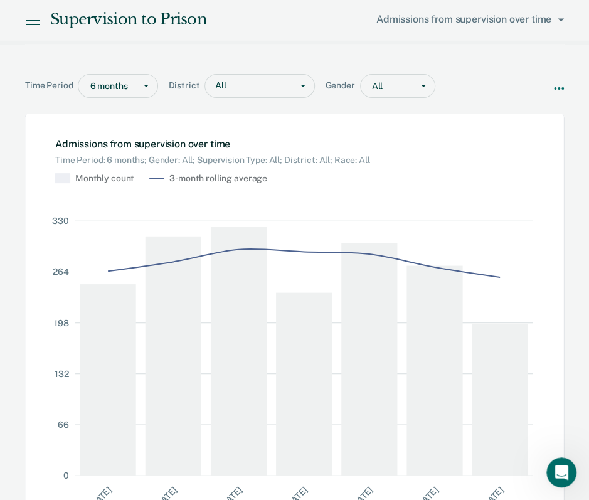
click at [31, 22] on icon at bounding box center [32, 20] width 15 height 15
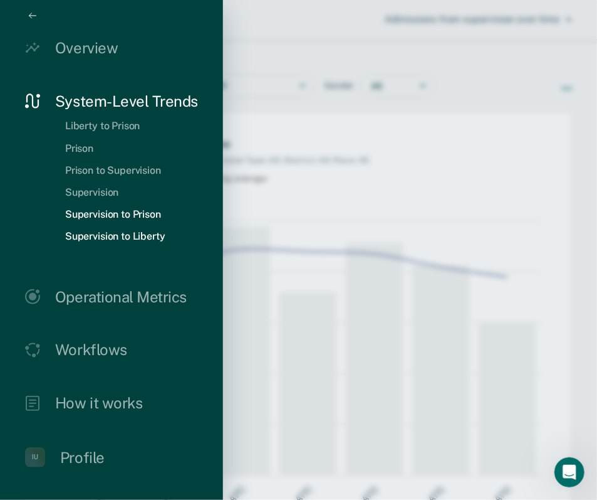
click at [135, 236] on link "Supervision to Liberty" at bounding box center [115, 236] width 120 height 12
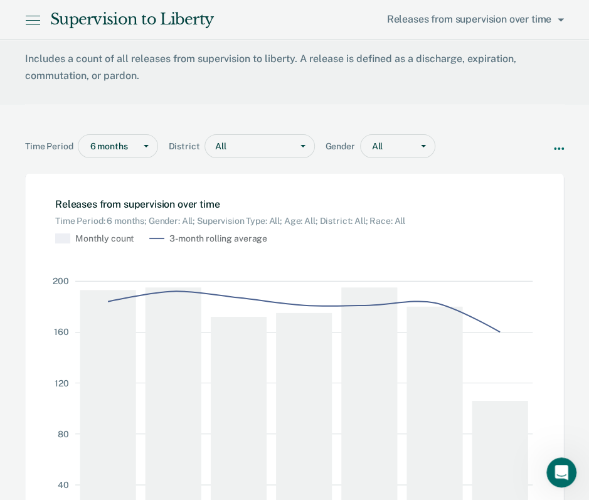
click at [33, 20] on icon at bounding box center [33, 20] width 14 height 0
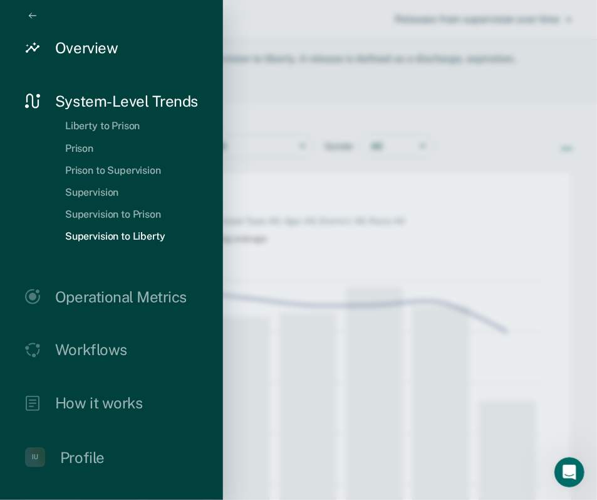
click at [80, 45] on div "Overview" at bounding box center [86, 48] width 63 height 18
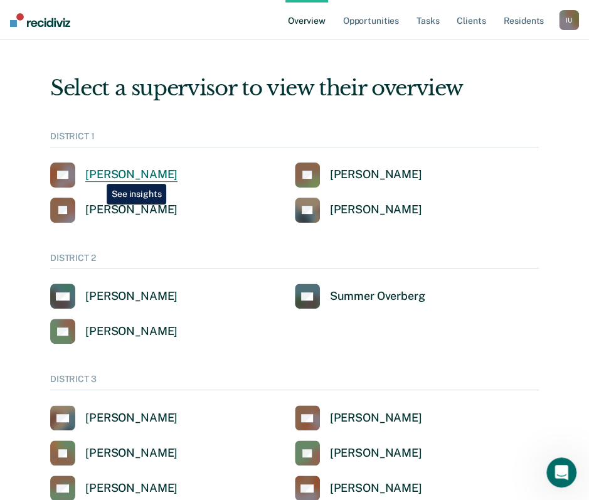
click at [97, 174] on div "[PERSON_NAME]" at bounding box center [131, 174] width 92 height 14
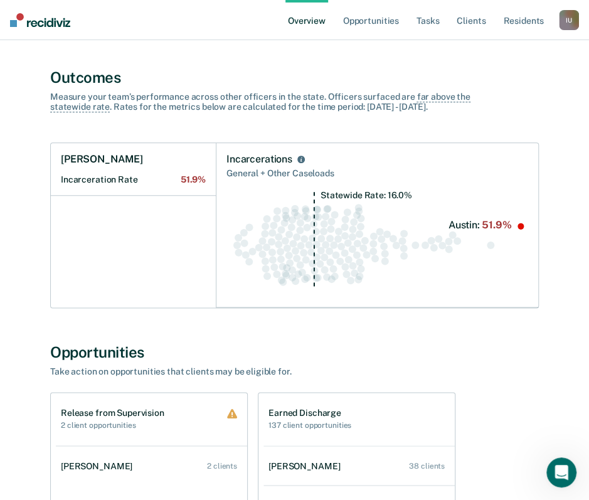
scroll to position [438, 0]
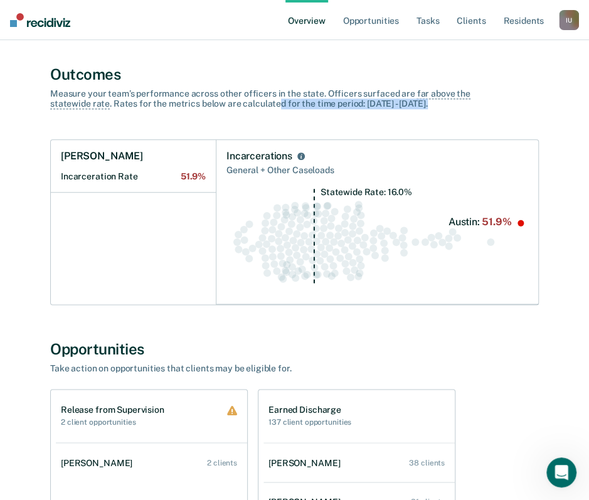
drag, startPoint x: 278, startPoint y: 106, endPoint x: 432, endPoint y: 105, distance: 154.8
click at [434, 105] on div "Measure your team’s performance across other officer s in the state. Officer s …" at bounding box center [269, 98] width 439 height 21
click at [431, 104] on div "Measure your team’s performance across other officer s in the state. Officer s …" at bounding box center [269, 98] width 439 height 21
drag, startPoint x: 427, startPoint y: 102, endPoint x: 362, endPoint y: 105, distance: 64.6
click at [362, 105] on div "Measure your team’s performance across other officer s in the state. Officer s …" at bounding box center [269, 98] width 439 height 21
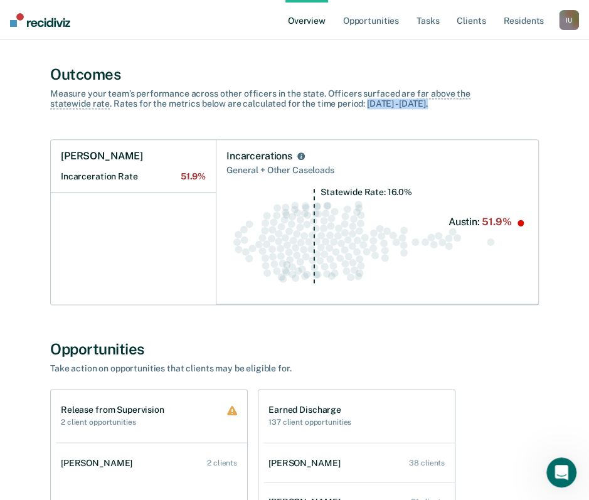
click at [362, 105] on div "Measure your team’s performance across other officer s in the state. Officer s …" at bounding box center [269, 98] width 439 height 21
drag, startPoint x: 362, startPoint y: 105, endPoint x: 439, endPoint y: 107, distance: 76.5
click at [439, 107] on div "Measure your team’s performance across other officer s in the state. Officer s …" at bounding box center [269, 98] width 439 height 21
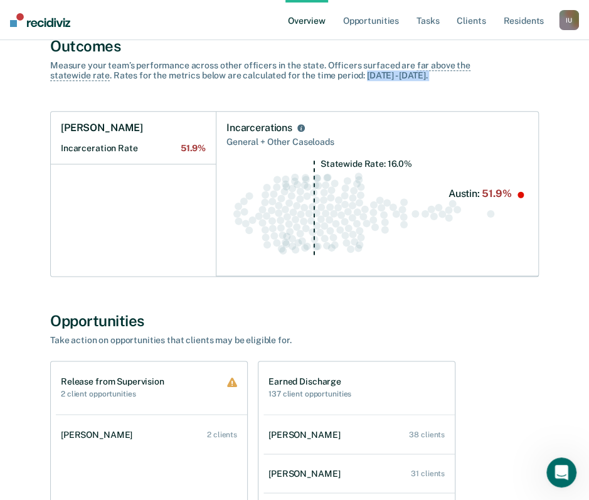
scroll to position [479, 0]
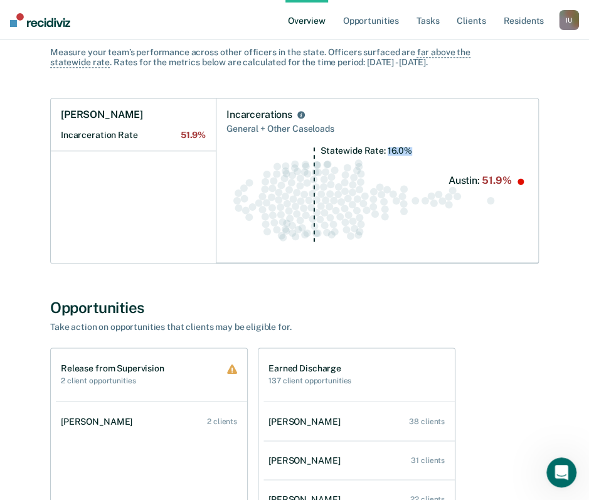
drag, startPoint x: 386, startPoint y: 150, endPoint x: 407, endPoint y: 147, distance: 21.5
click at [407, 147] on tspan "Statewide Rate: 16.0%" at bounding box center [366, 150] width 92 height 10
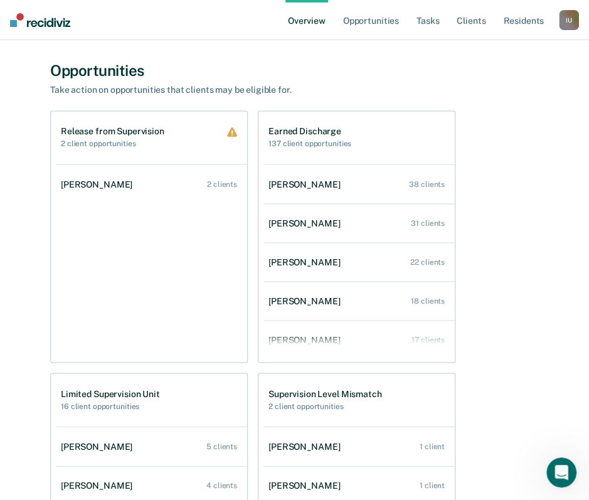
scroll to position [718, 0]
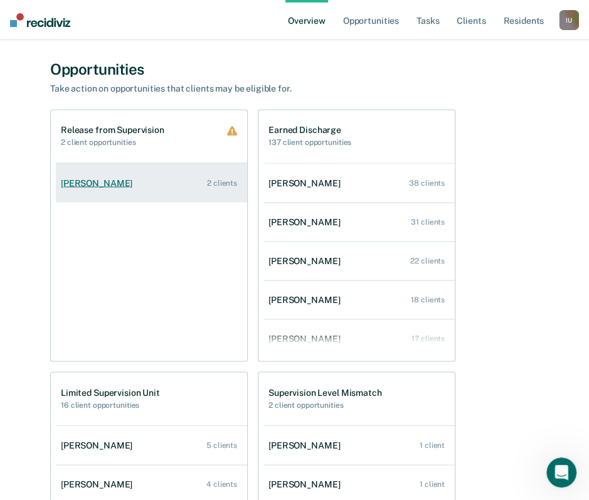
click at [96, 186] on div "[PERSON_NAME]" at bounding box center [99, 182] width 76 height 11
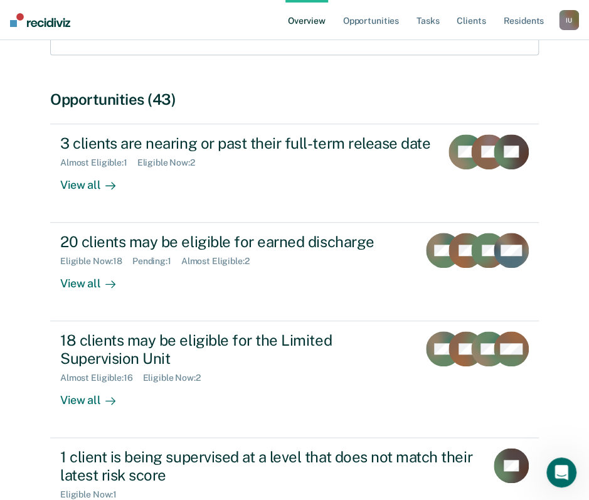
scroll to position [270, 0]
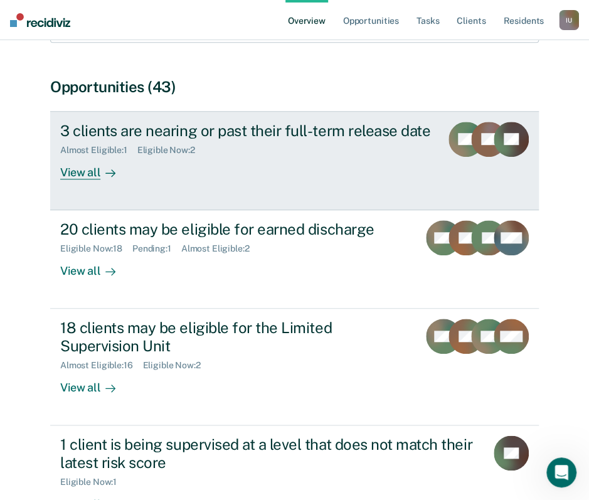
click at [288, 135] on div "3 clients are nearing or past their full-term release date" at bounding box center [245, 131] width 370 height 18
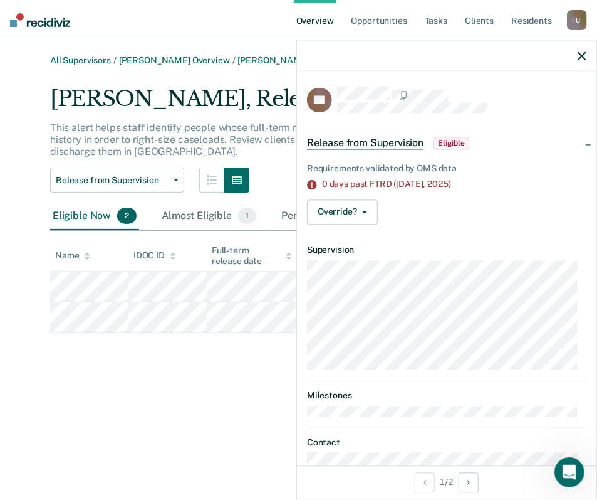
click at [584, 58] on icon "button" at bounding box center [582, 55] width 9 height 9
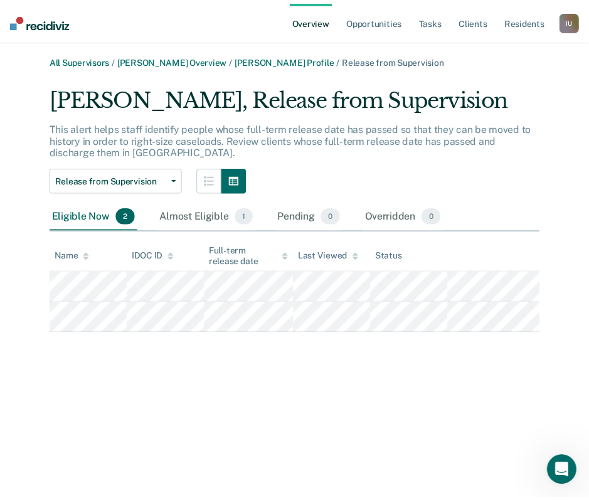
scroll to position [270, 0]
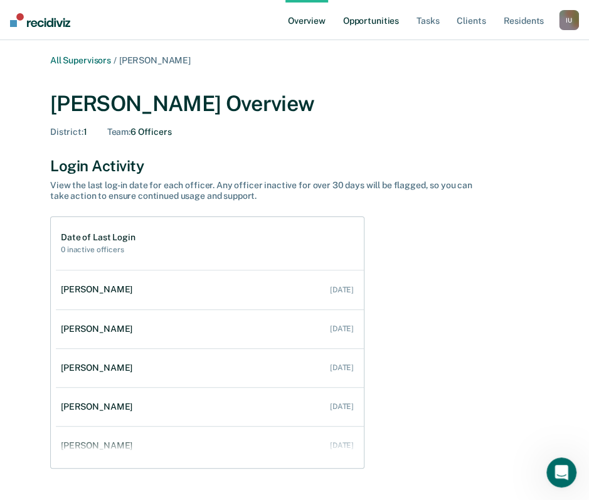
click at [360, 26] on link "Opportunities" at bounding box center [370, 20] width 61 height 40
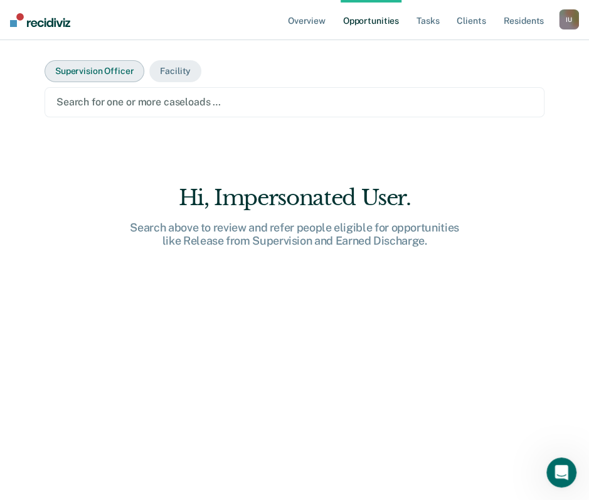
click at [86, 71] on button "Supervision Officer" at bounding box center [95, 71] width 100 height 22
click at [265, 97] on div at bounding box center [294, 102] width 476 height 14
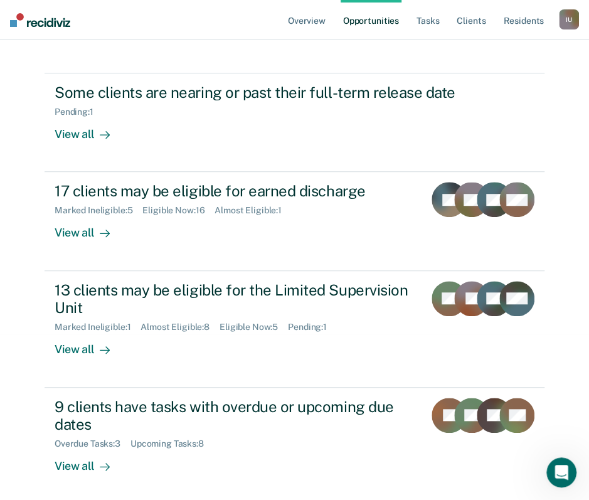
scroll to position [168, 0]
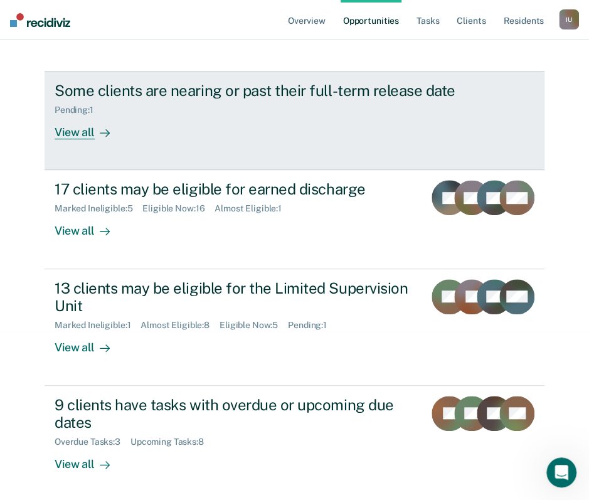
click at [76, 112] on div "Pending : 1" at bounding box center [79, 110] width 49 height 11
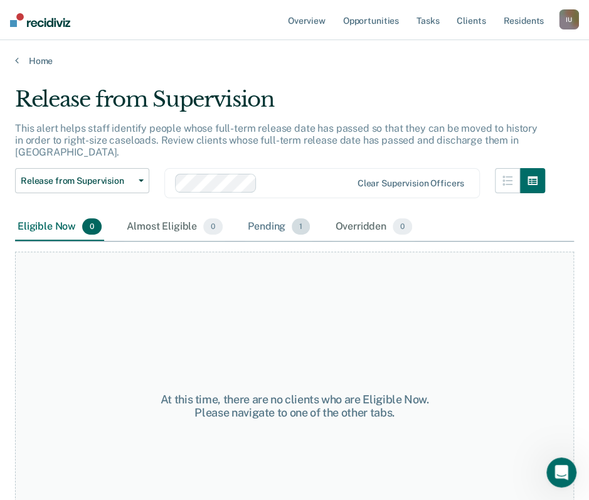
click at [263, 214] on div "Pending 1" at bounding box center [278, 227] width 67 height 28
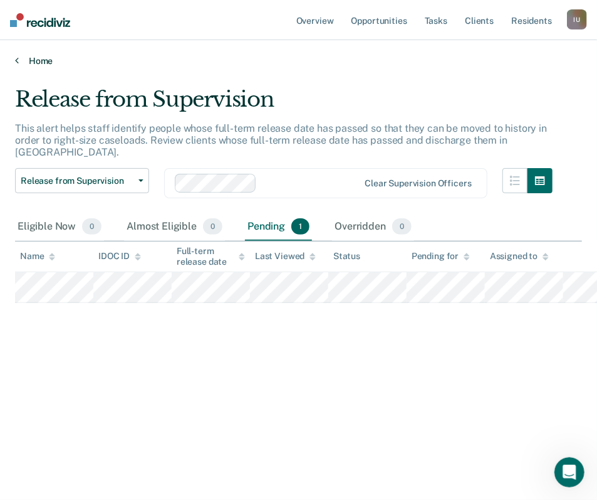
click at [19, 60] on link "Home" at bounding box center [298, 60] width 567 height 11
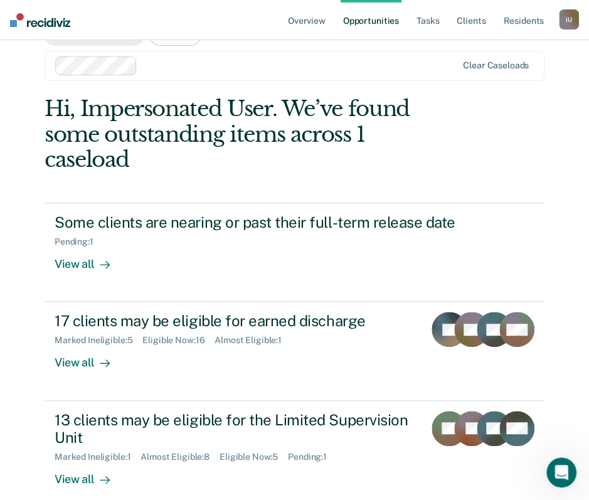
scroll to position [38, 0]
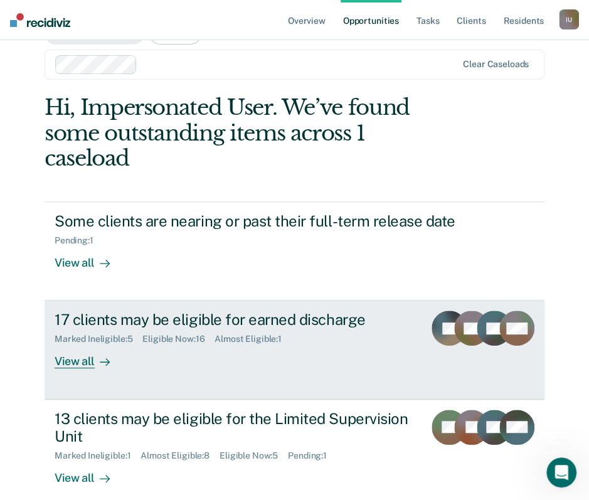
click at [237, 318] on div "17 clients may be eligible for earned discharge" at bounding box center [234, 319] width 359 height 18
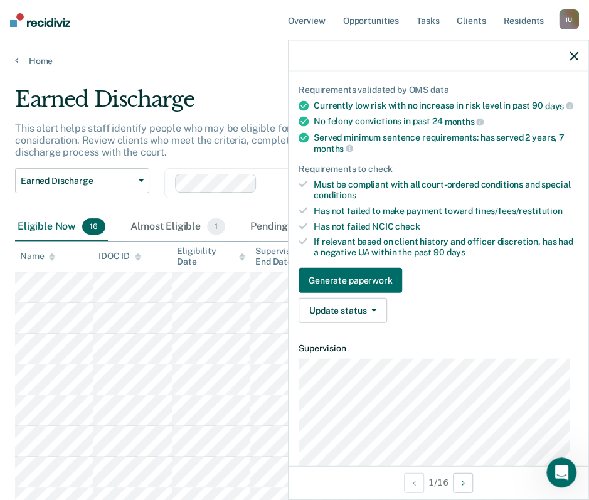
scroll to position [100, 0]
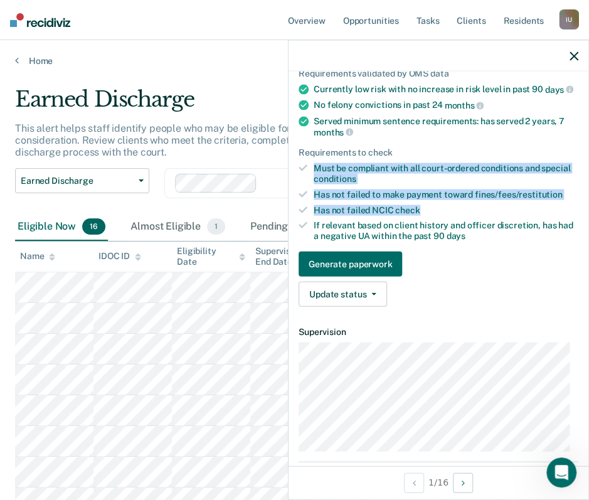
drag, startPoint x: 312, startPoint y: 177, endPoint x: 421, endPoint y: 218, distance: 117.2
click at [421, 218] on ul "Requirements validated by OMS data Currently low risk with no increase in risk …" at bounding box center [438, 154] width 280 height 173
click at [421, 215] on div "Has not failed NCIC check" at bounding box center [445, 209] width 265 height 11
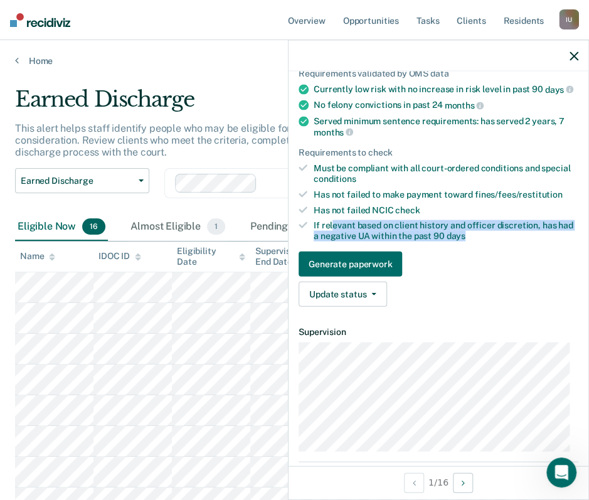
drag, startPoint x: 333, startPoint y: 236, endPoint x: 475, endPoint y: 249, distance: 142.8
click at [475, 249] on div "Requirements validated by OMS data Currently low risk with no increase in risk …" at bounding box center [438, 182] width 300 height 268
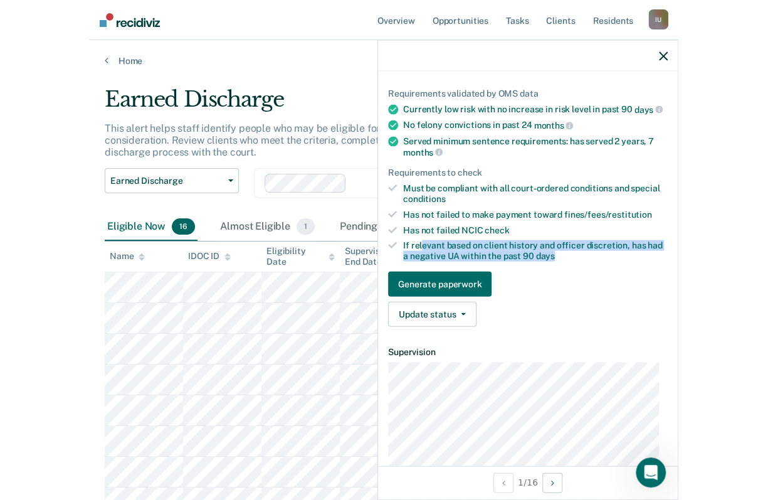
scroll to position [73, 0]
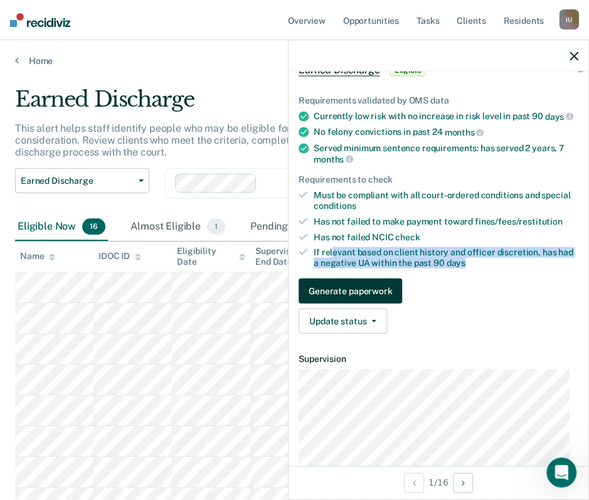
click at [369, 292] on button "Generate paperwork" at bounding box center [349, 290] width 103 height 25
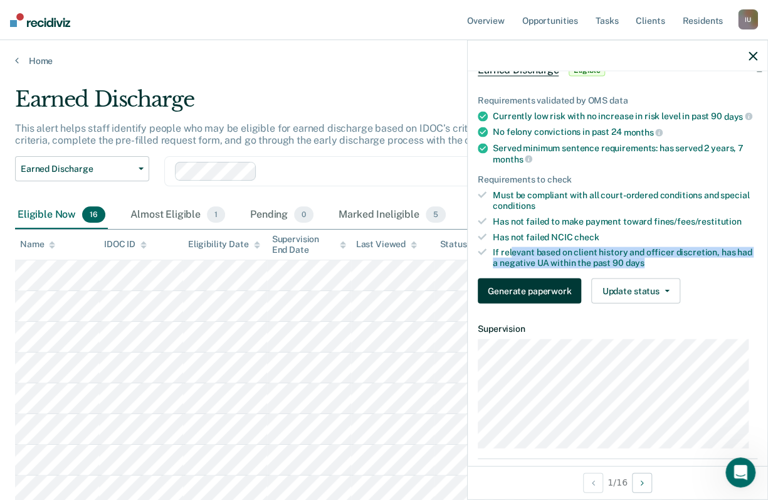
click at [529, 296] on button "Generate paperwork" at bounding box center [529, 290] width 103 height 25
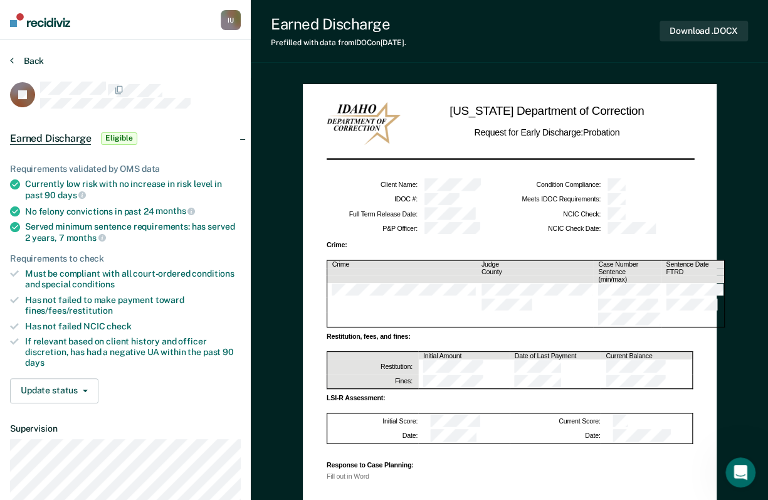
click at [38, 60] on button "Back" at bounding box center [27, 60] width 34 height 11
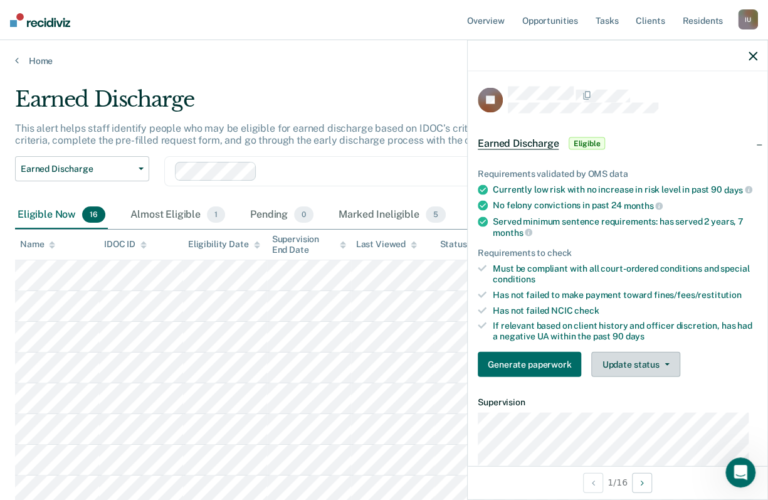
click at [634, 372] on button "Update status" at bounding box center [635, 363] width 88 height 25
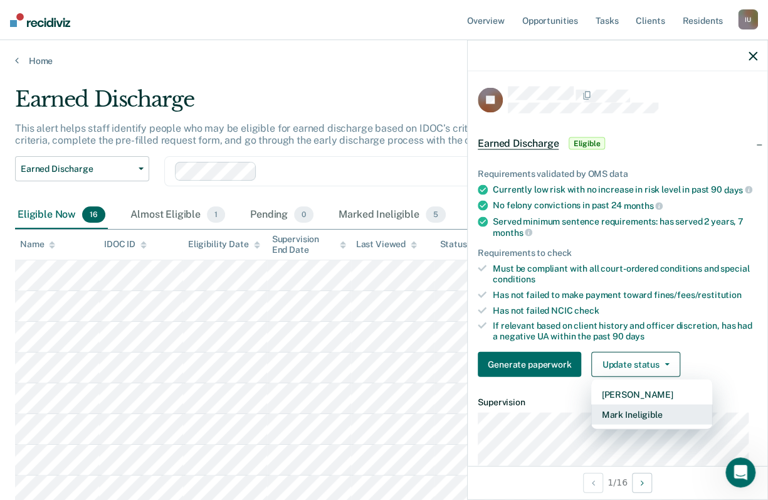
click at [649, 423] on button "Mark Ineligible" at bounding box center [651, 414] width 121 height 20
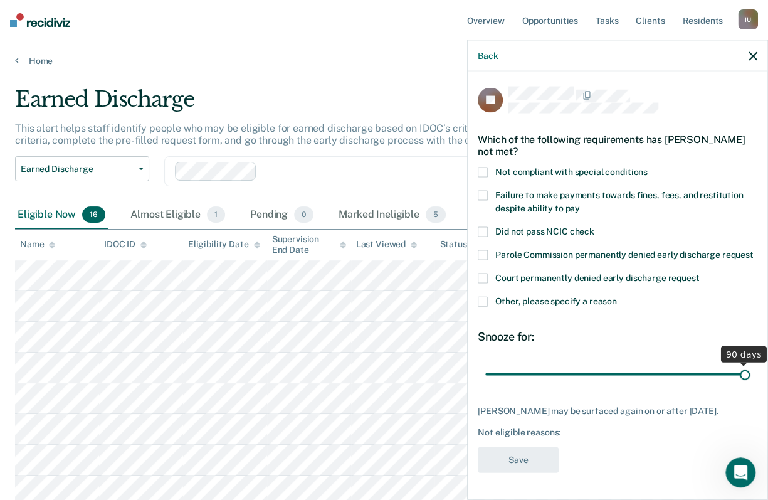
drag, startPoint x: 570, startPoint y: 387, endPoint x: 745, endPoint y: 395, distance: 175.1
click at [712, 385] on input "range" at bounding box center [617, 374] width 265 height 22
type input "90"
drag, startPoint x: 734, startPoint y: 384, endPoint x: 748, endPoint y: 392, distance: 16.3
click at [712, 385] on input "range" at bounding box center [617, 374] width 265 height 22
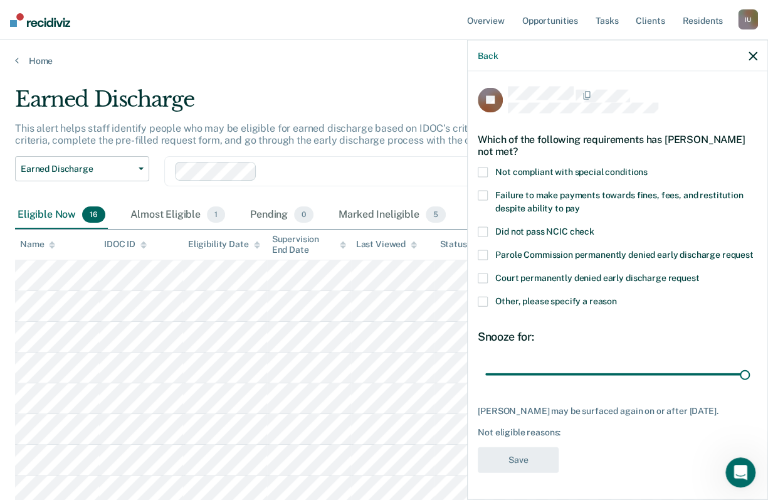
click at [712, 58] on icon "button" at bounding box center [752, 55] width 9 height 9
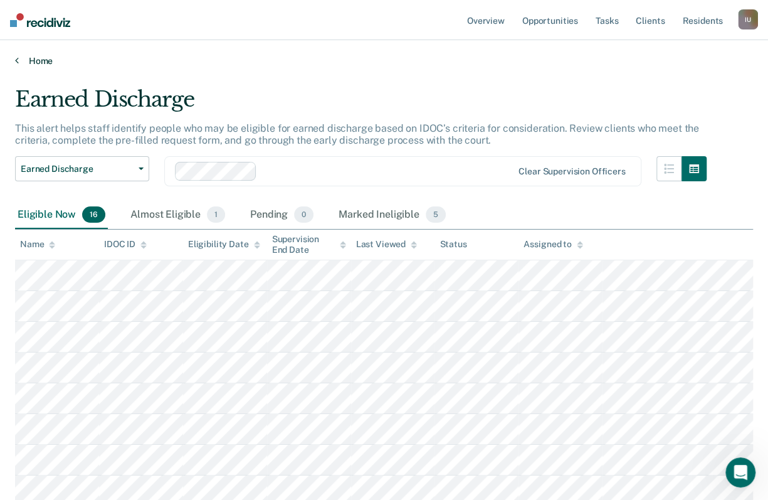
click at [17, 60] on icon at bounding box center [17, 60] width 4 height 10
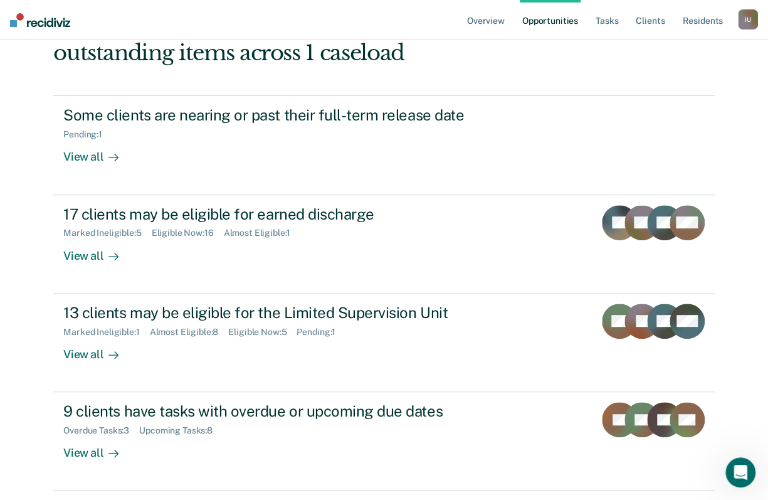
scroll to position [157, 0]
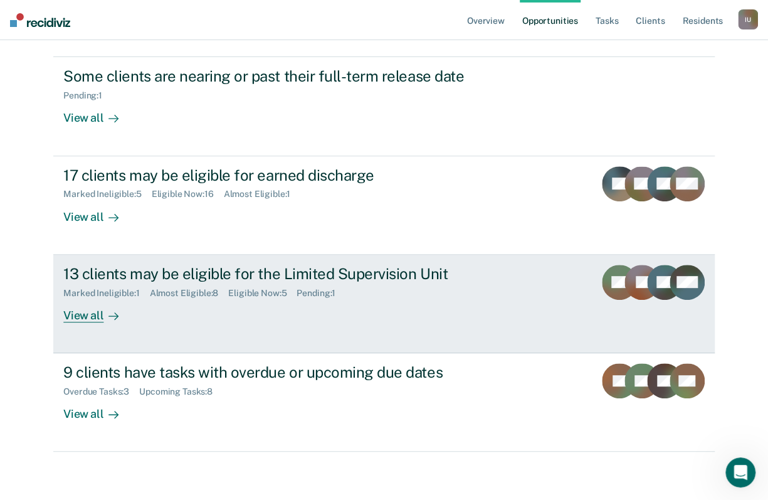
click at [167, 277] on div "13 clients may be eligible for the Limited Supervision Unit" at bounding box center [283, 274] width 440 height 18
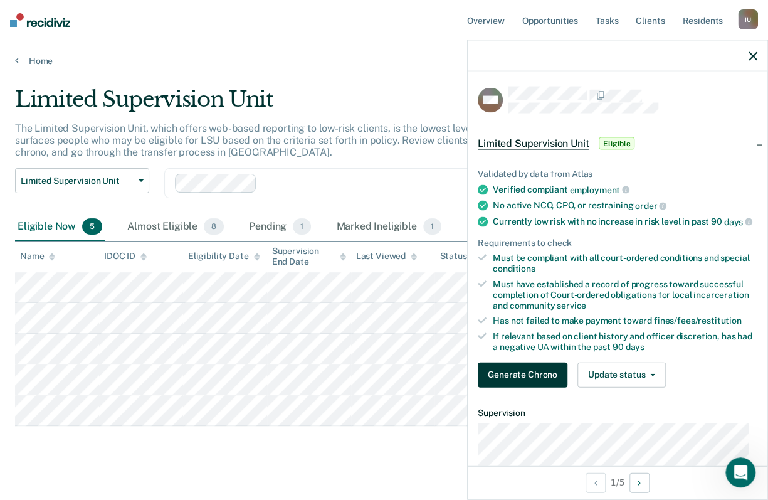
click at [508, 384] on button "Generate Chrono" at bounding box center [523, 374] width 90 height 25
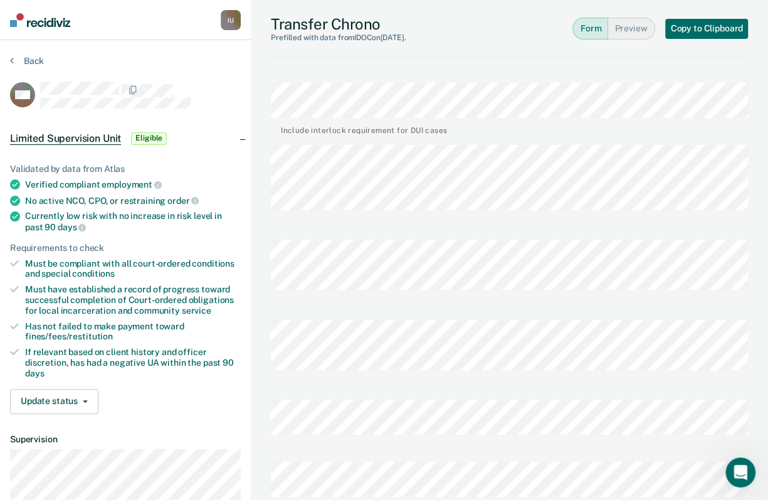
click at [29, 66] on div "Back" at bounding box center [125, 68] width 231 height 26
click at [34, 55] on button "Back" at bounding box center [27, 60] width 34 height 11
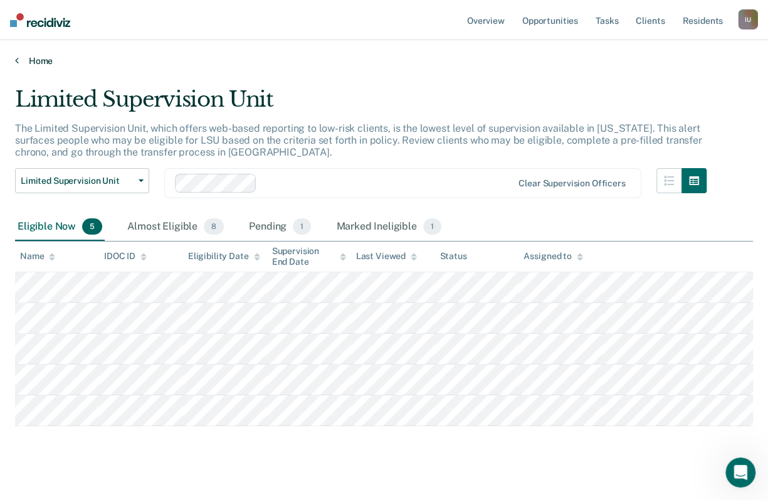
click at [34, 55] on link "Home" at bounding box center [384, 60] width 738 height 11
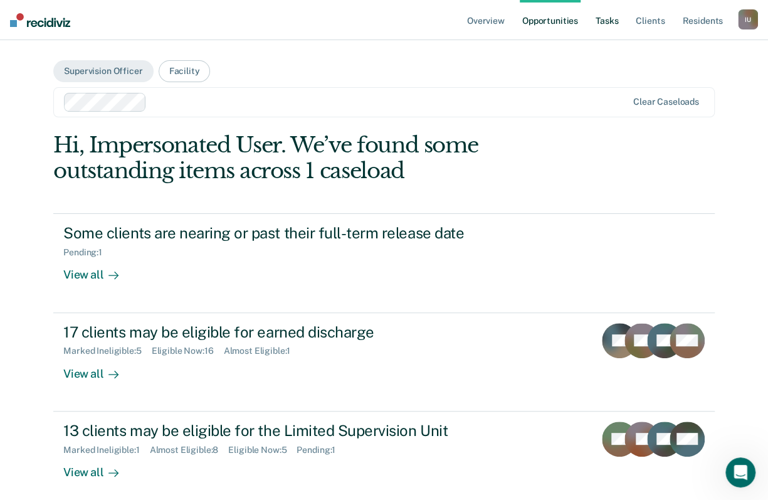
click at [607, 18] on link "Tasks" at bounding box center [607, 20] width 28 height 40
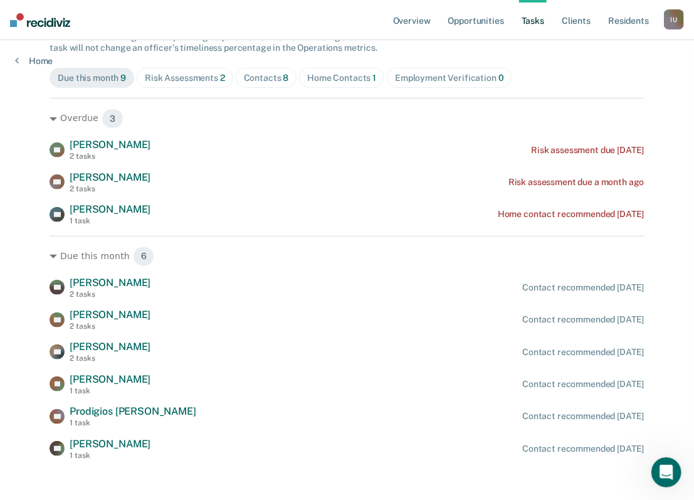
scroll to position [118, 0]
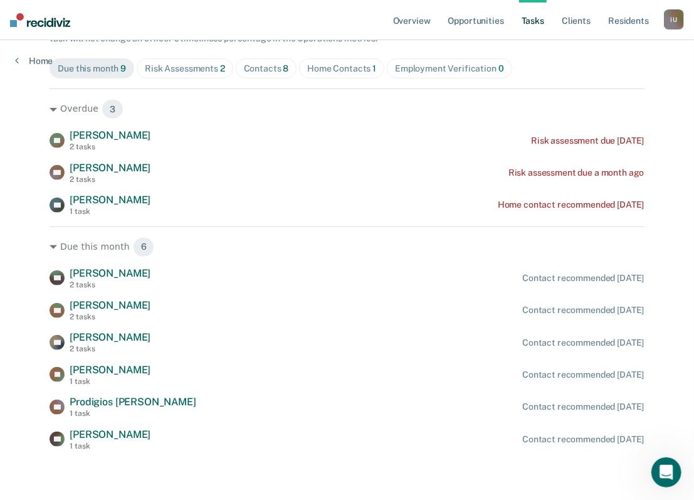
click at [192, 72] on div "Risk Assessments 2" at bounding box center [185, 68] width 80 height 11
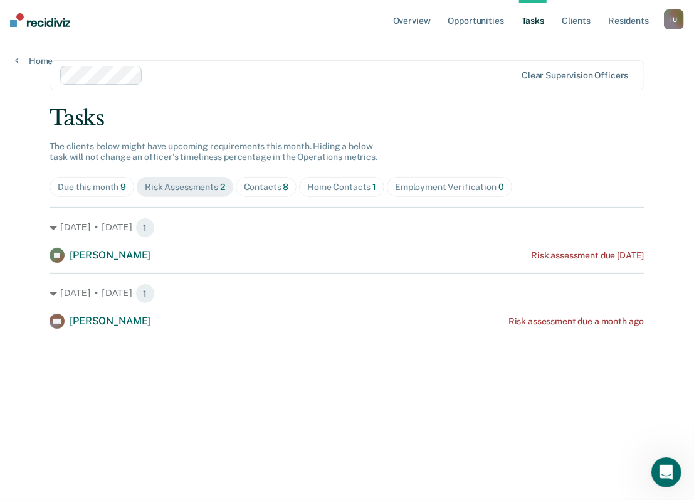
scroll to position [0, 0]
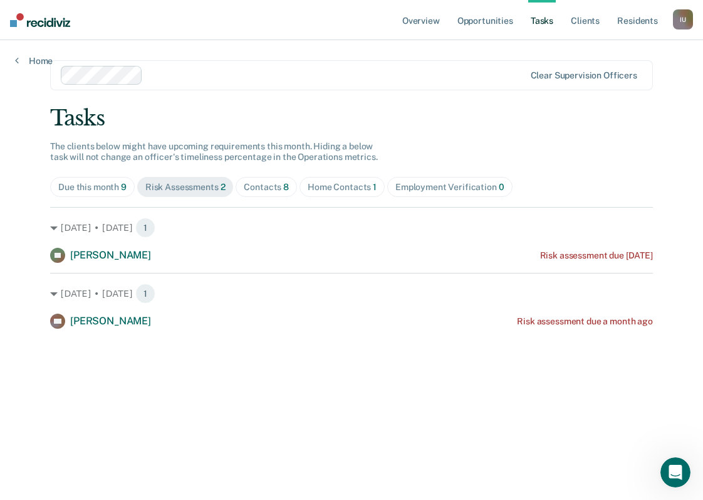
click at [266, 191] on div "Contacts 8" at bounding box center [266, 187] width 45 height 11
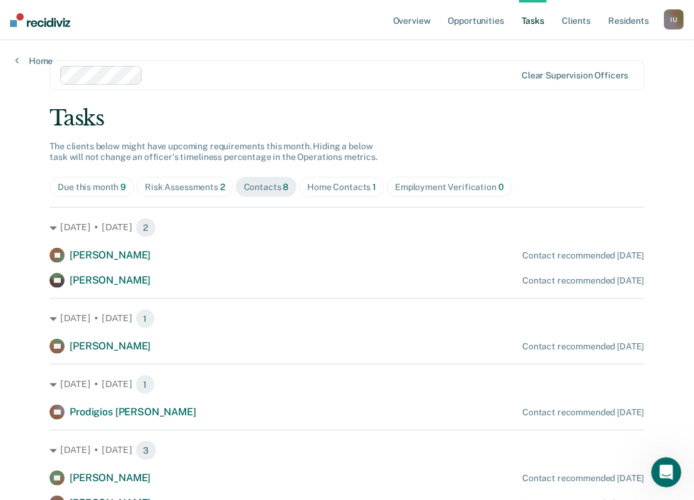
click at [331, 193] on span "Home Contacts 1" at bounding box center [341, 187] width 85 height 20
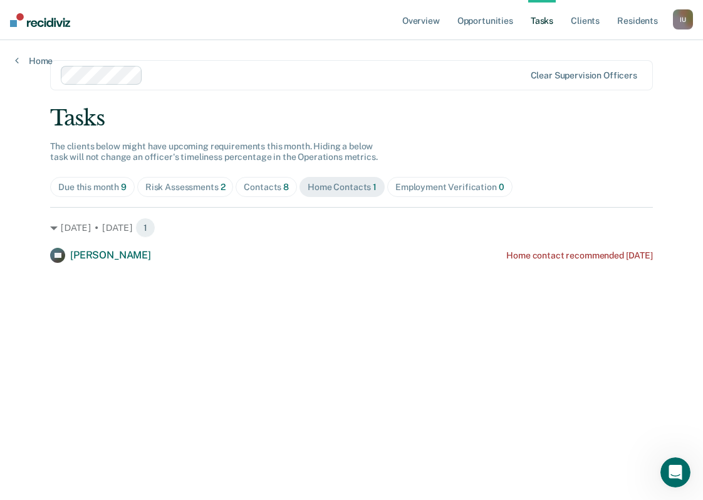
click at [263, 190] on div "Contacts 8" at bounding box center [266, 187] width 45 height 11
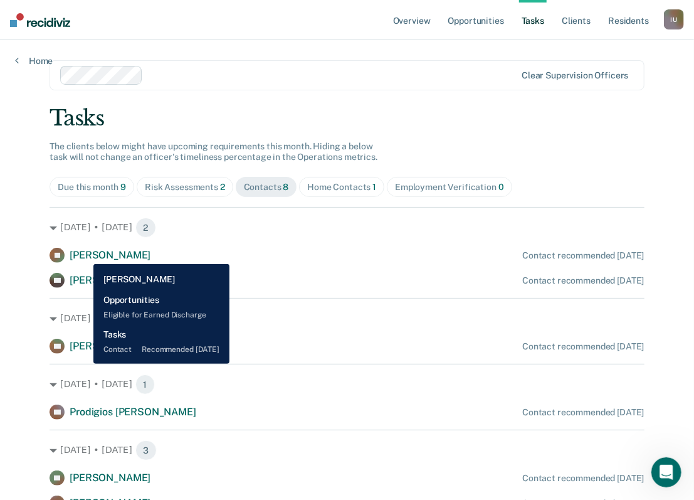
click at [84, 254] on span "[PERSON_NAME]" at bounding box center [110, 255] width 81 height 12
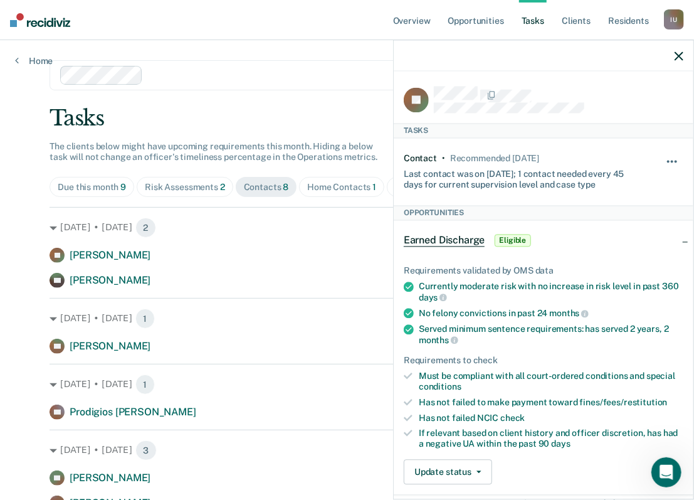
click at [664, 160] on button "button" at bounding box center [672, 168] width 21 height 20
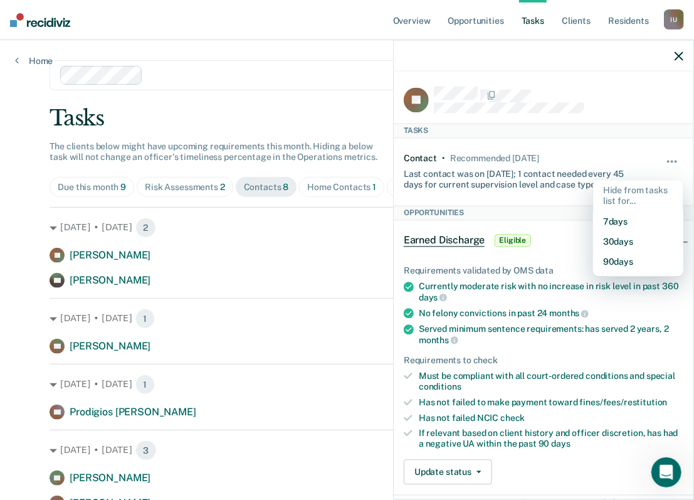
click at [684, 60] on div at bounding box center [544, 55] width 300 height 31
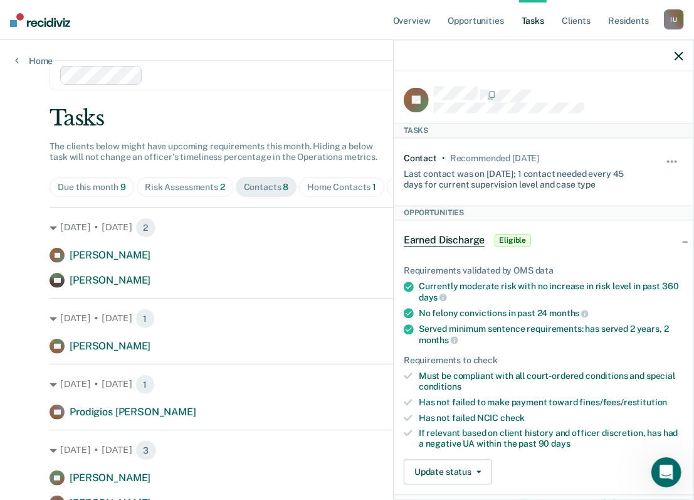
click at [679, 59] on icon "button" at bounding box center [678, 55] width 9 height 9
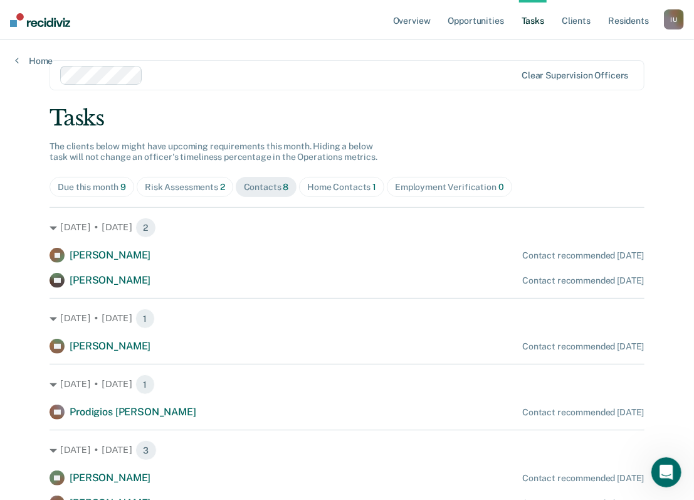
click at [350, 189] on div "Home Contacts 1" at bounding box center [341, 187] width 69 height 11
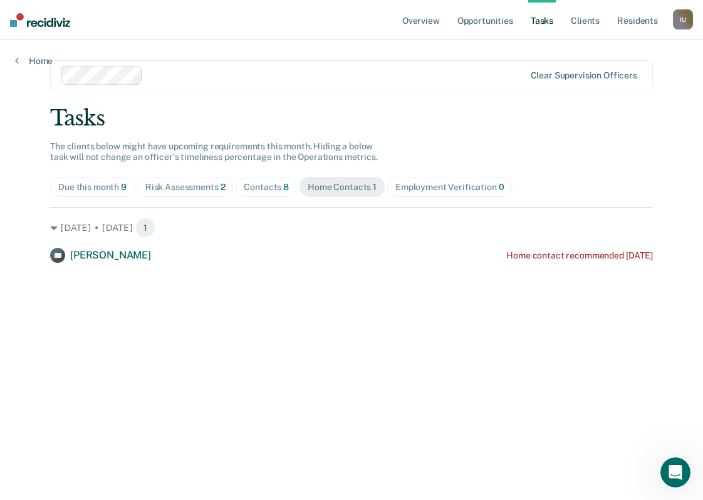
click at [442, 186] on div "Employment Verification 0" at bounding box center [449, 187] width 109 height 11
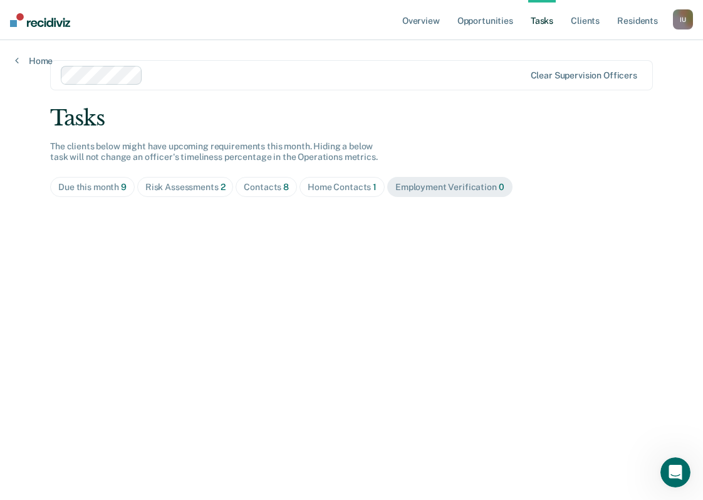
click at [80, 186] on div "Due this month 9" at bounding box center [92, 187] width 68 height 11
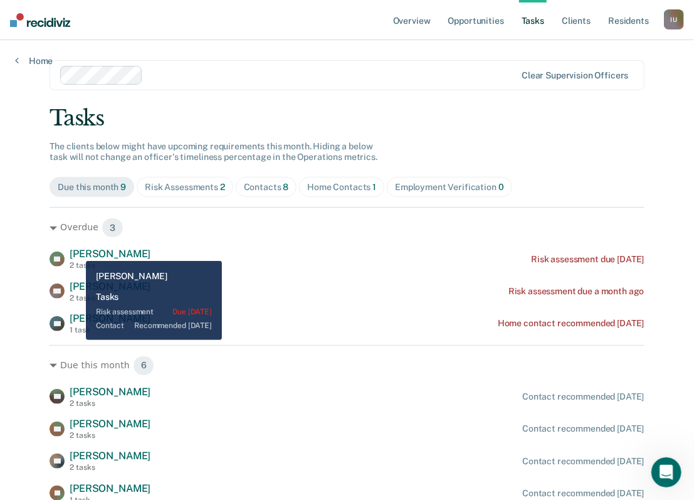
click at [83, 250] on span "[PERSON_NAME]" at bounding box center [110, 254] width 81 height 12
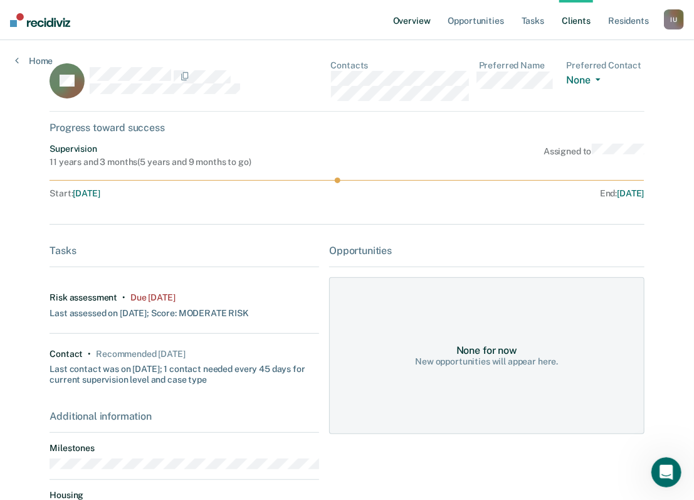
click at [420, 25] on link "Overview" at bounding box center [411, 20] width 43 height 40
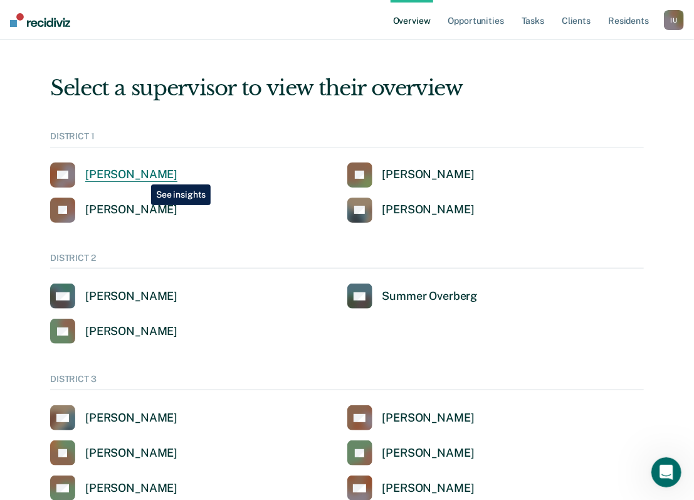
click at [142, 175] on div "[PERSON_NAME]" at bounding box center [131, 174] width 92 height 14
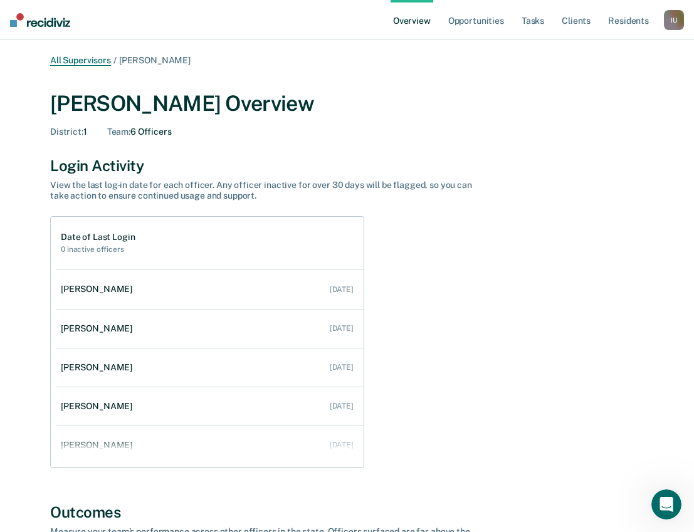
click at [87, 57] on link "All Supervisors" at bounding box center [80, 60] width 61 height 11
